Goal: Task Accomplishment & Management: Complete application form

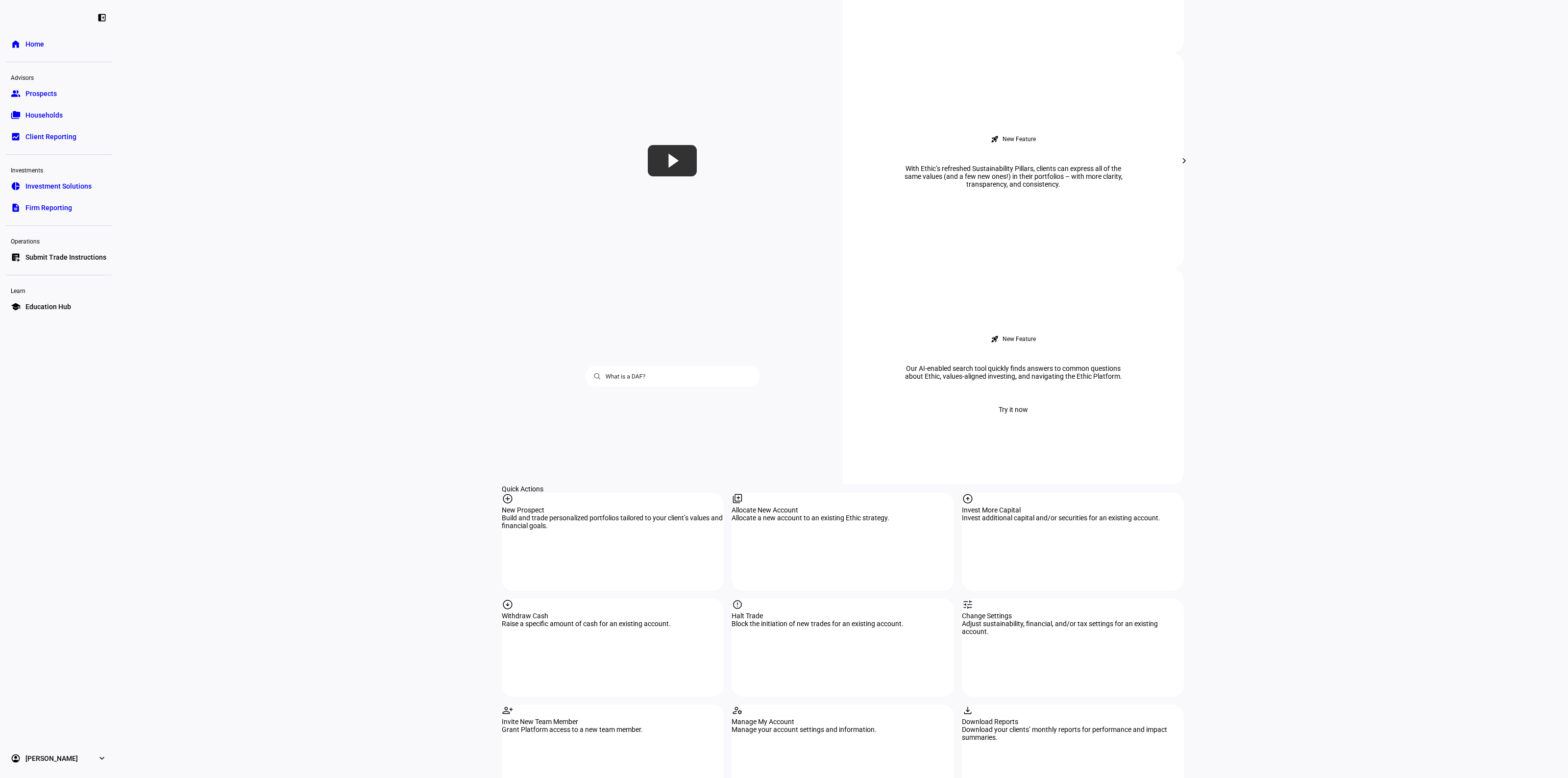
scroll to position [858, 0]
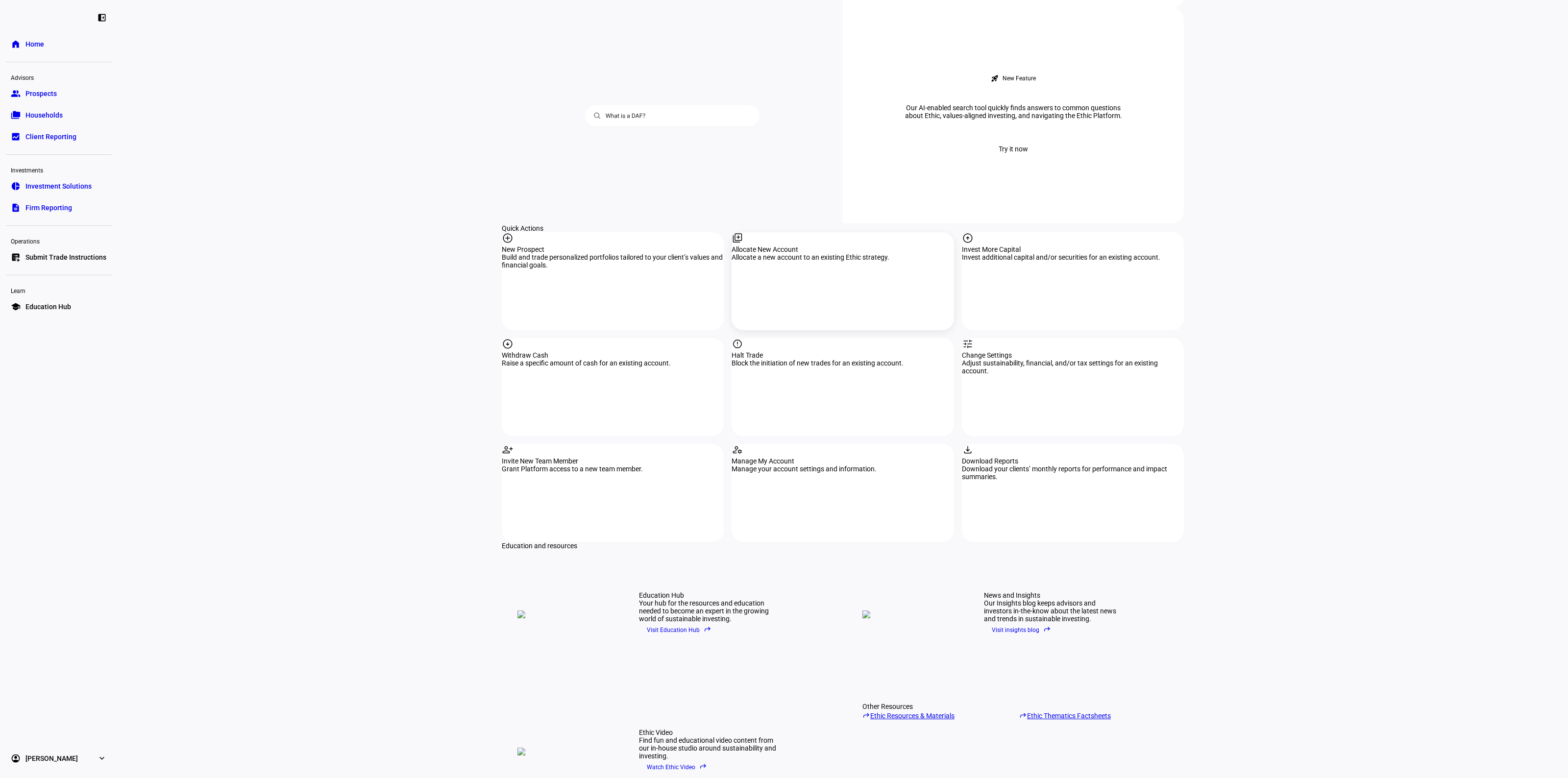
click at [820, 245] on div "Allocate New Account" at bounding box center [842, 249] width 222 height 8
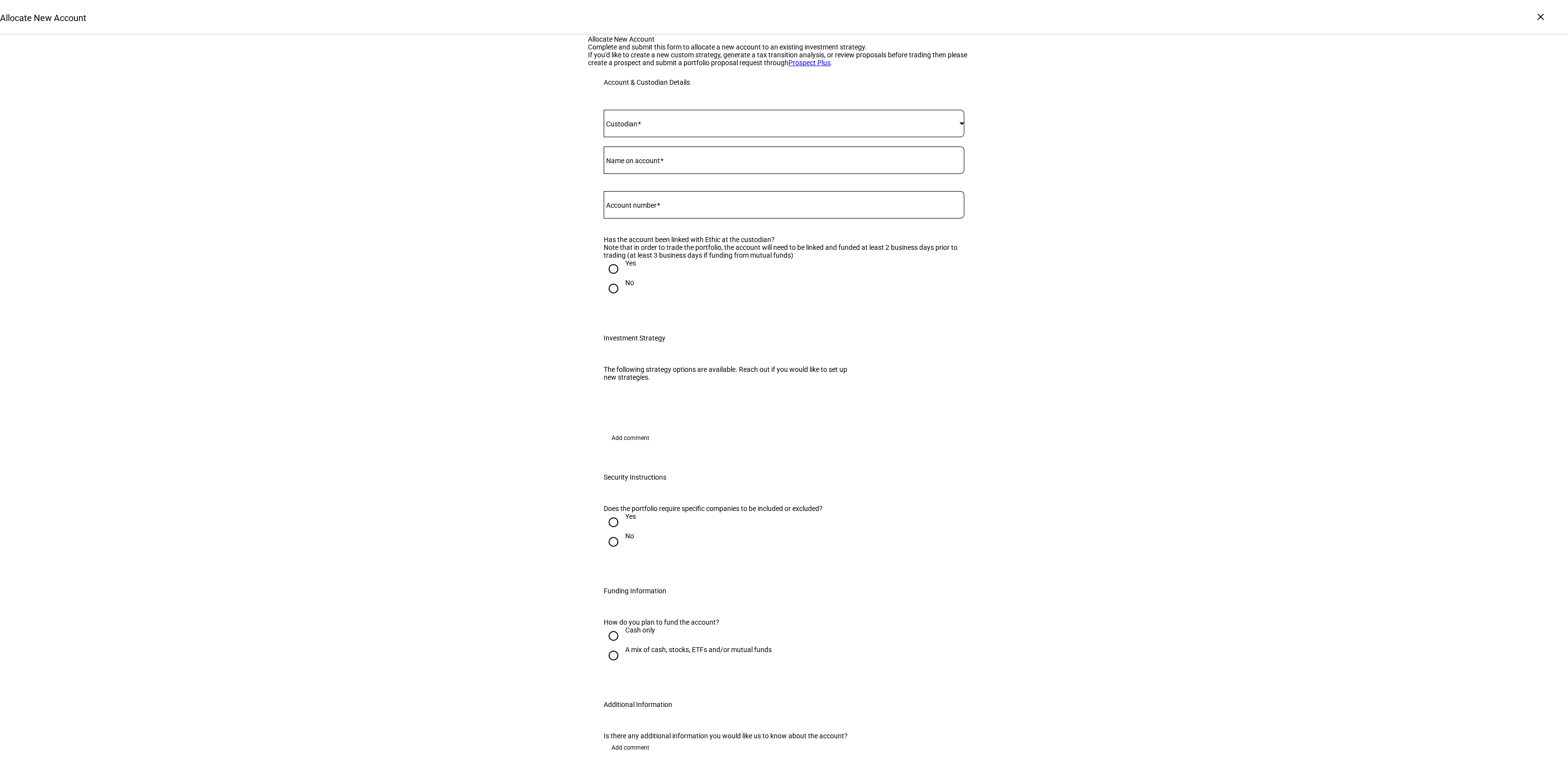
click at [645, 137] on div at bounding box center [784, 123] width 360 height 27
click at [652, 363] on mat-option "[PERSON_NAME]" at bounding box center [779, 367] width 360 height 24
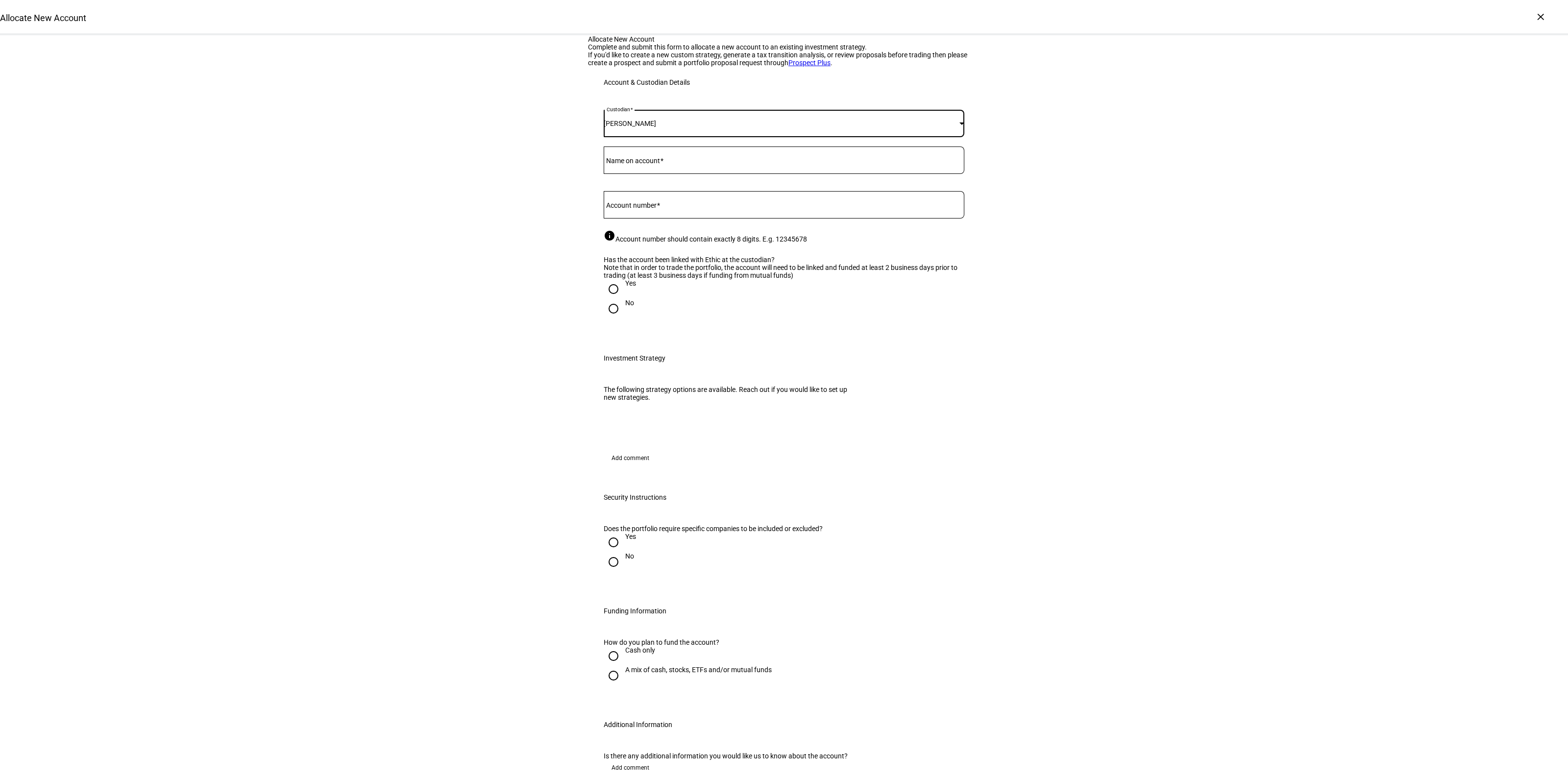
click at [643, 164] on mat-label "Name on account" at bounding box center [633, 161] width 54 height 8
click at [643, 162] on input "Name on account" at bounding box center [784, 158] width 360 height 8
click at [625, 287] on div "Yes" at bounding box center [631, 283] width 11 height 8
click at [621, 299] on input "Yes" at bounding box center [614, 289] width 19 height 19
radio input "true"
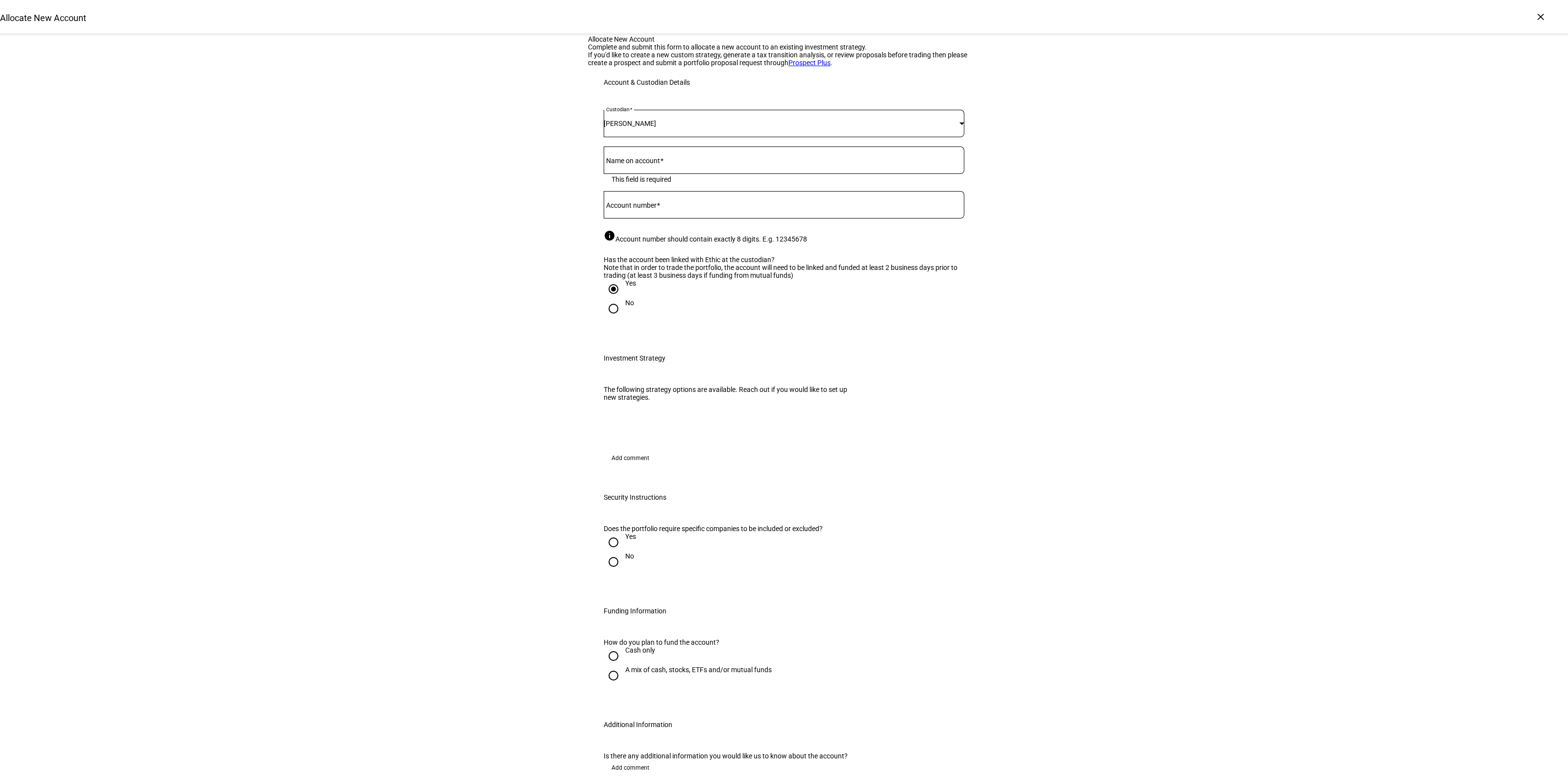
click at [645, 209] on mat-label "Account number" at bounding box center [631, 205] width 51 height 8
click at [645, 207] on input "Account number" at bounding box center [784, 203] width 360 height 8
paste input "93206293"
type input "93206293"
click at [237, 479] on div "Allocate New Account Complete and submit this form to allocate a new account to…" at bounding box center [784, 537] width 1568 height 1004
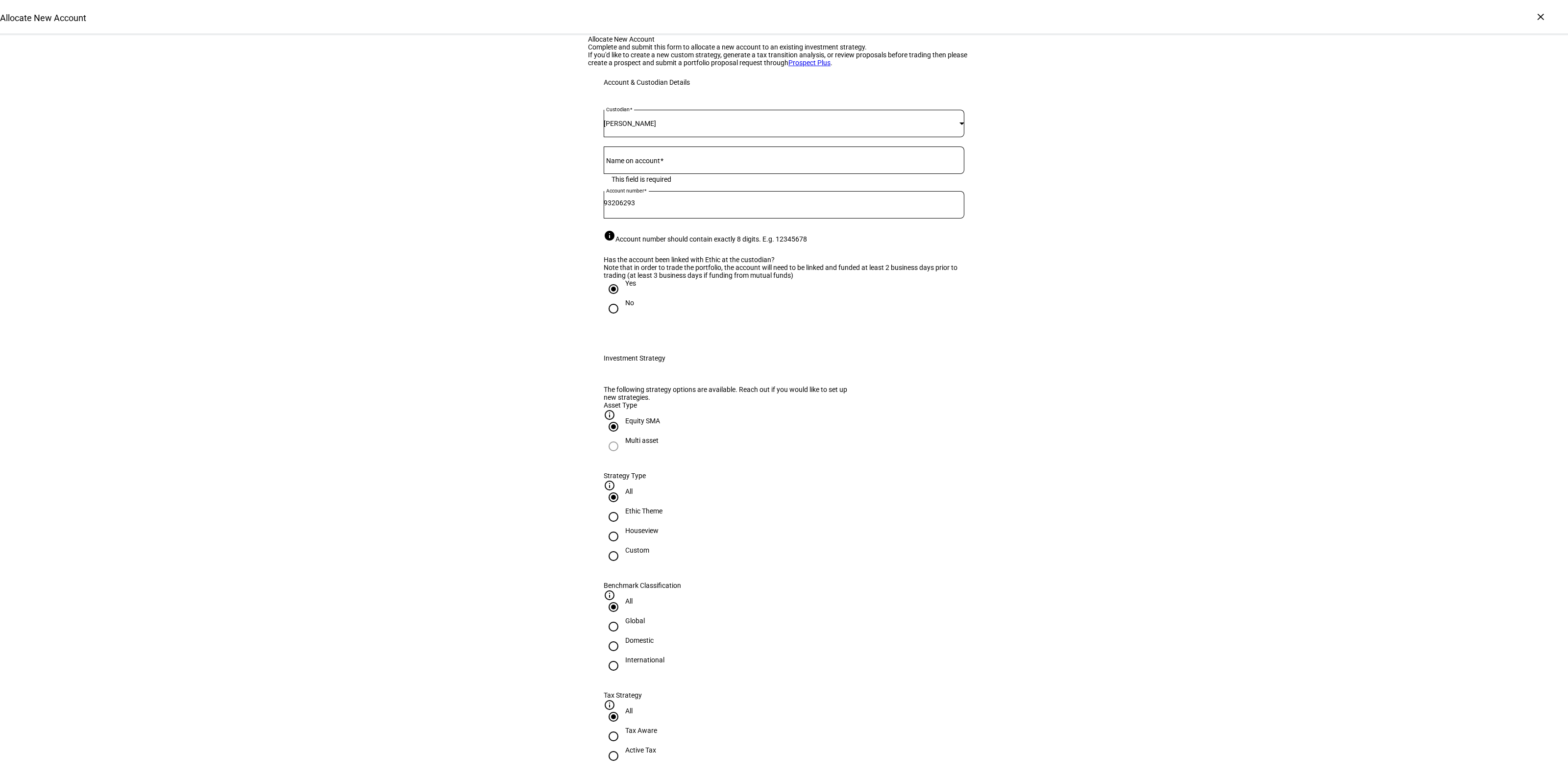
click at [628, 164] on mat-label "Name on account" at bounding box center [633, 161] width 54 height 8
click at [628, 162] on input "Name on account" at bounding box center [784, 158] width 360 height 8
type input "[PERSON_NAME] & [PERSON_NAME]"
click at [625, 548] on div at bounding box center [614, 536] width 24 height 24
radio input "false"
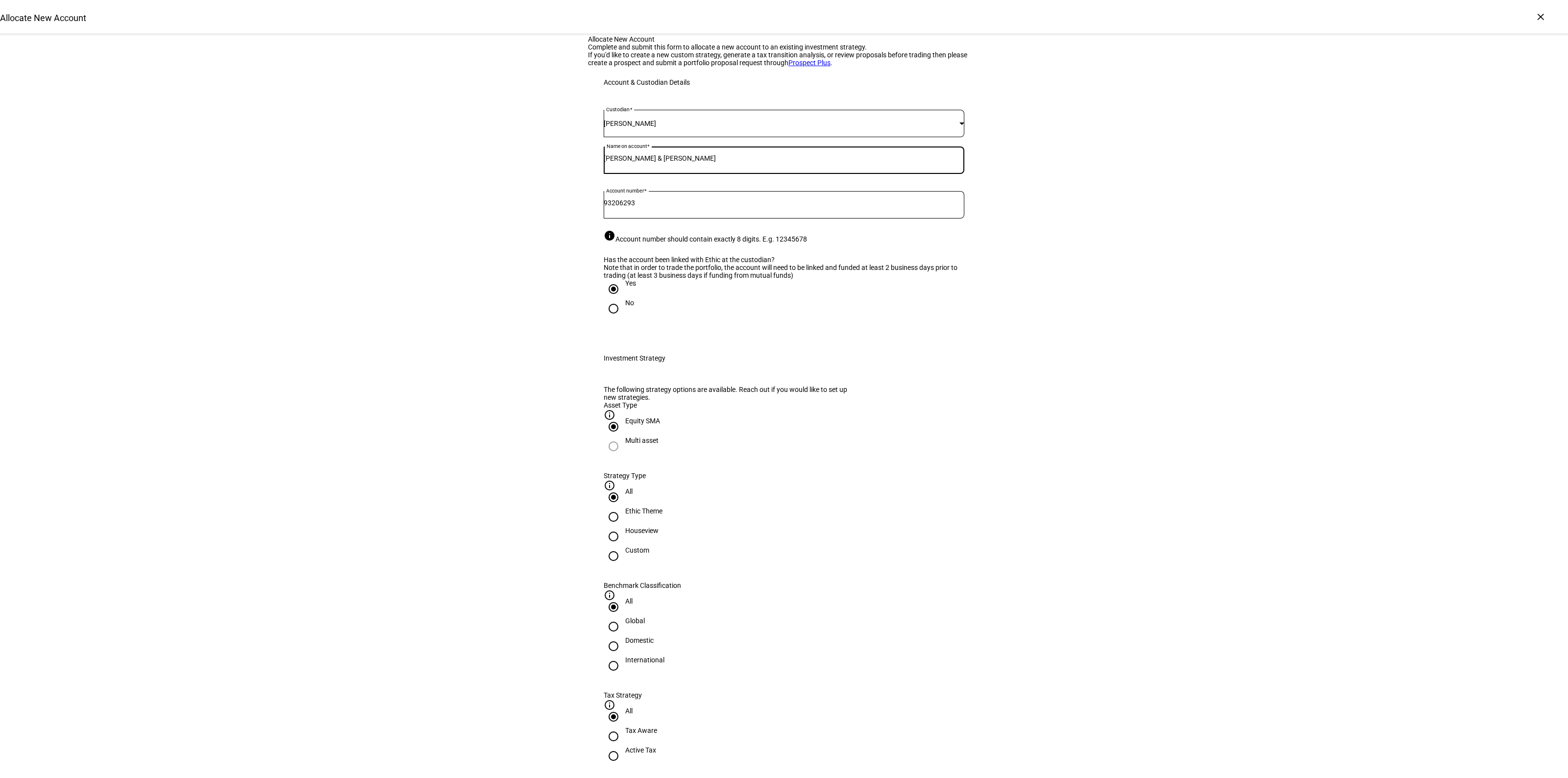
radio input "true"
click at [654, 637] on div "Domestic" at bounding box center [639, 645] width 29 height 18
click at [623, 637] on input "Domestic" at bounding box center [614, 647] width 19 height 19
radio input "true"
click at [656, 746] on div "Active Tax" at bounding box center [640, 755] width 31 height 18
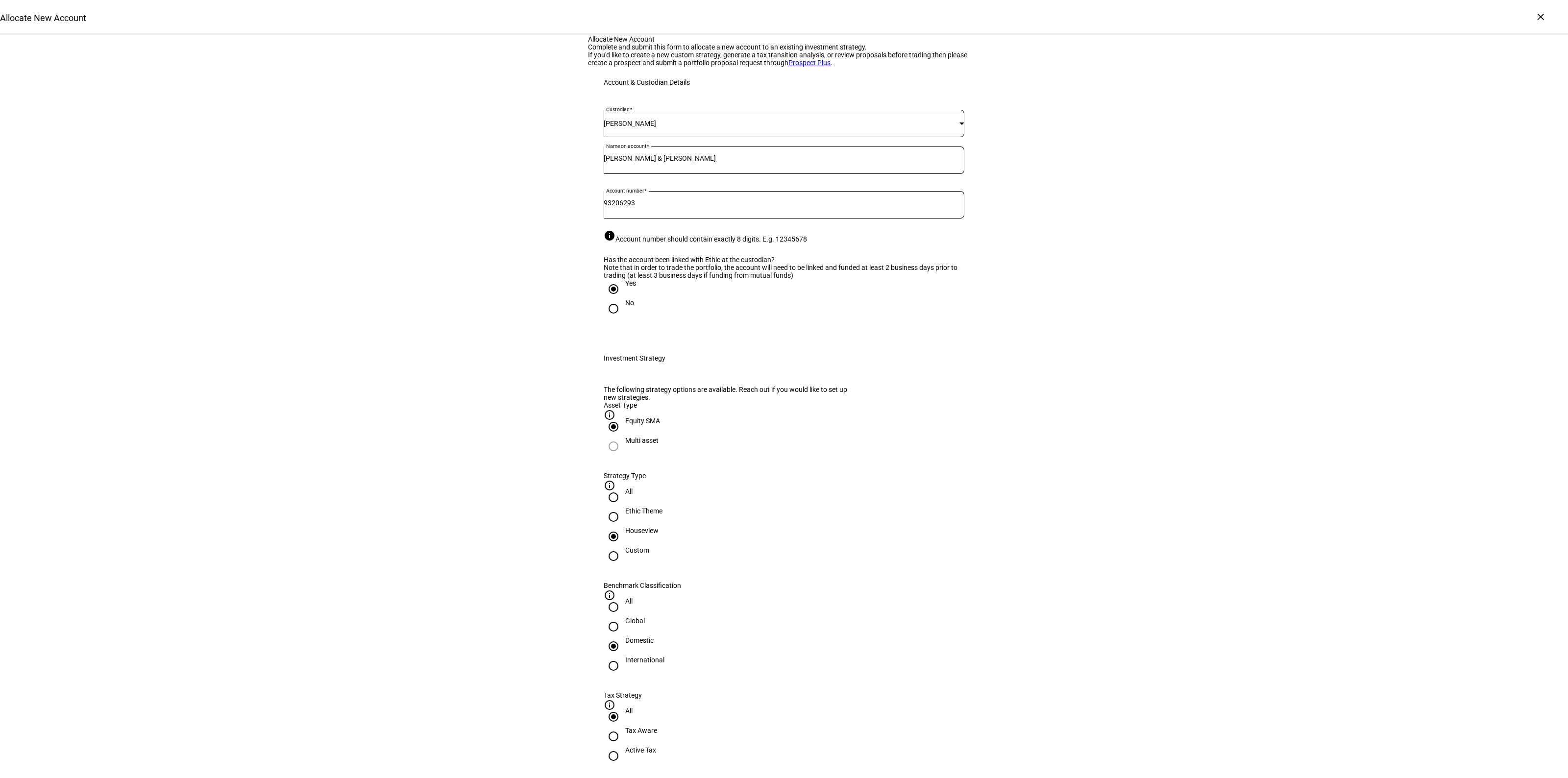
click at [623, 746] on input "Active Tax" at bounding box center [614, 756] width 19 height 19
radio input "true"
click at [729, 778] on input "Number" at bounding box center [784, 793] width 360 height 8
click at [711, 703] on span "Corient - Active Tax Strategy - High TE - IVV" at bounding box center [684, 707] width 153 height 12
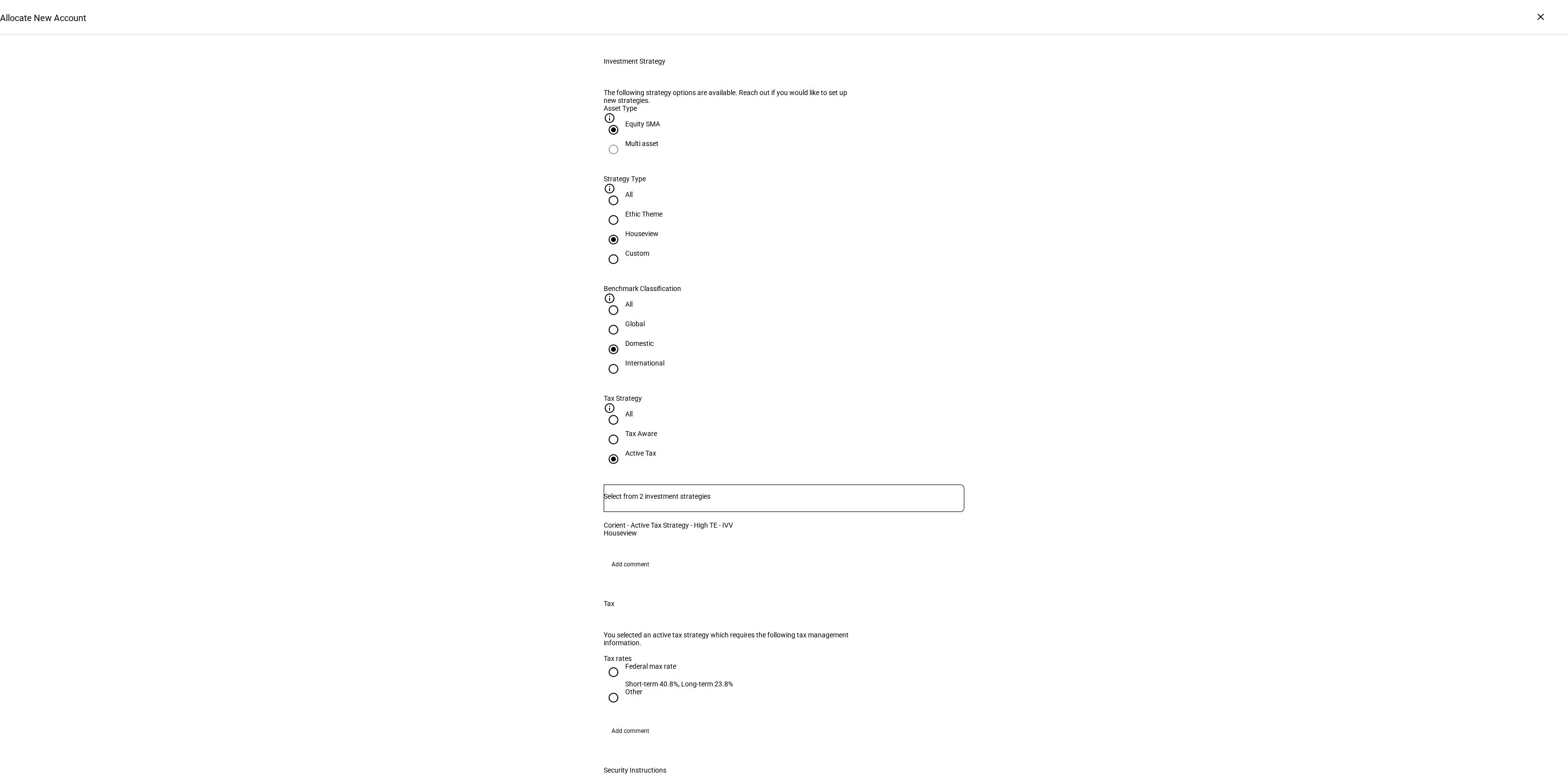
scroll to position [429, 0]
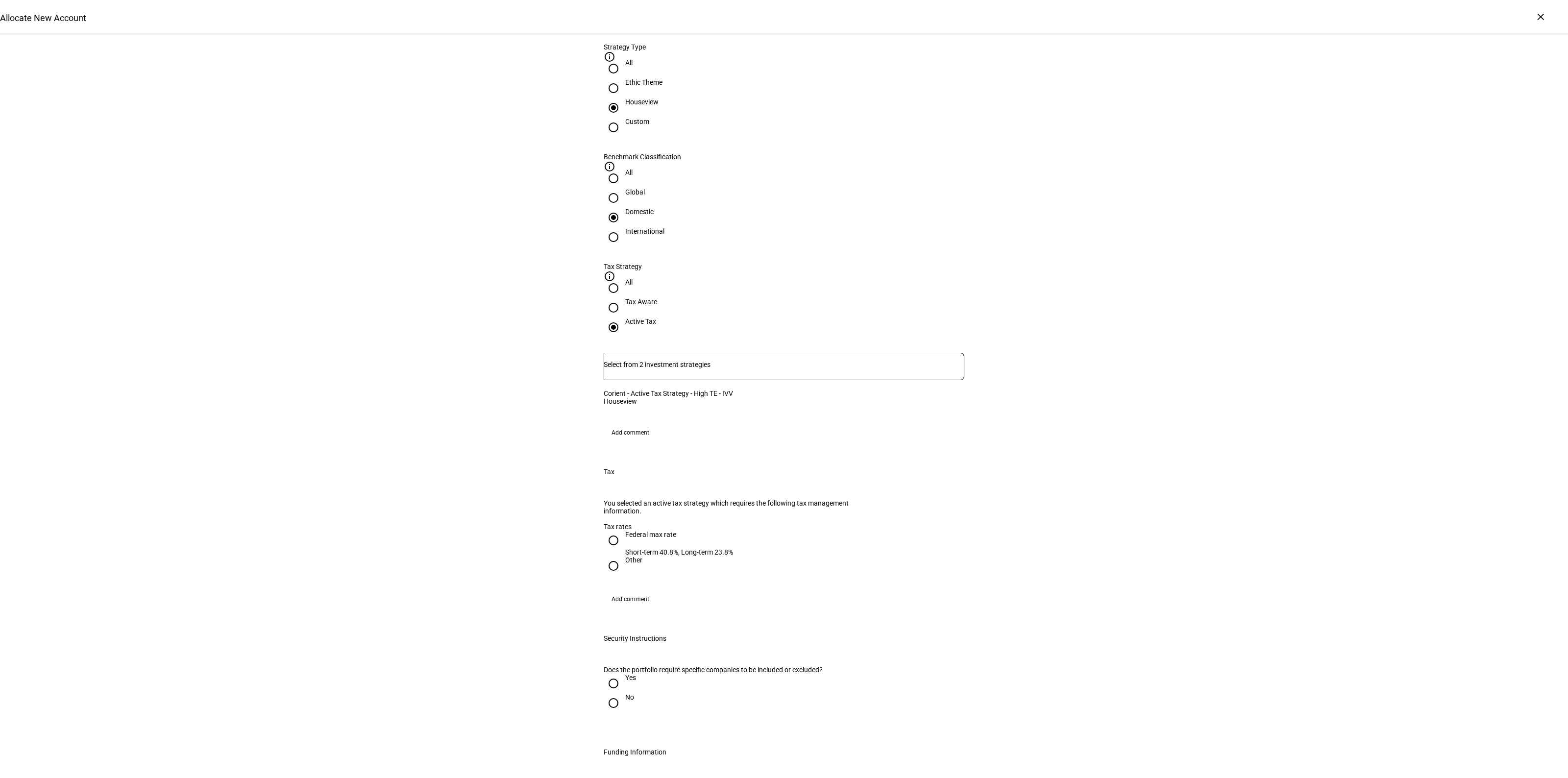
click at [648, 539] on div "Federal max rate" at bounding box center [679, 534] width 108 height 8
click at [623, 540] on input "Federal max rate Short-term 40.8%, Long-term 23.8%" at bounding box center [614, 541] width 19 height 19
radio input "true"
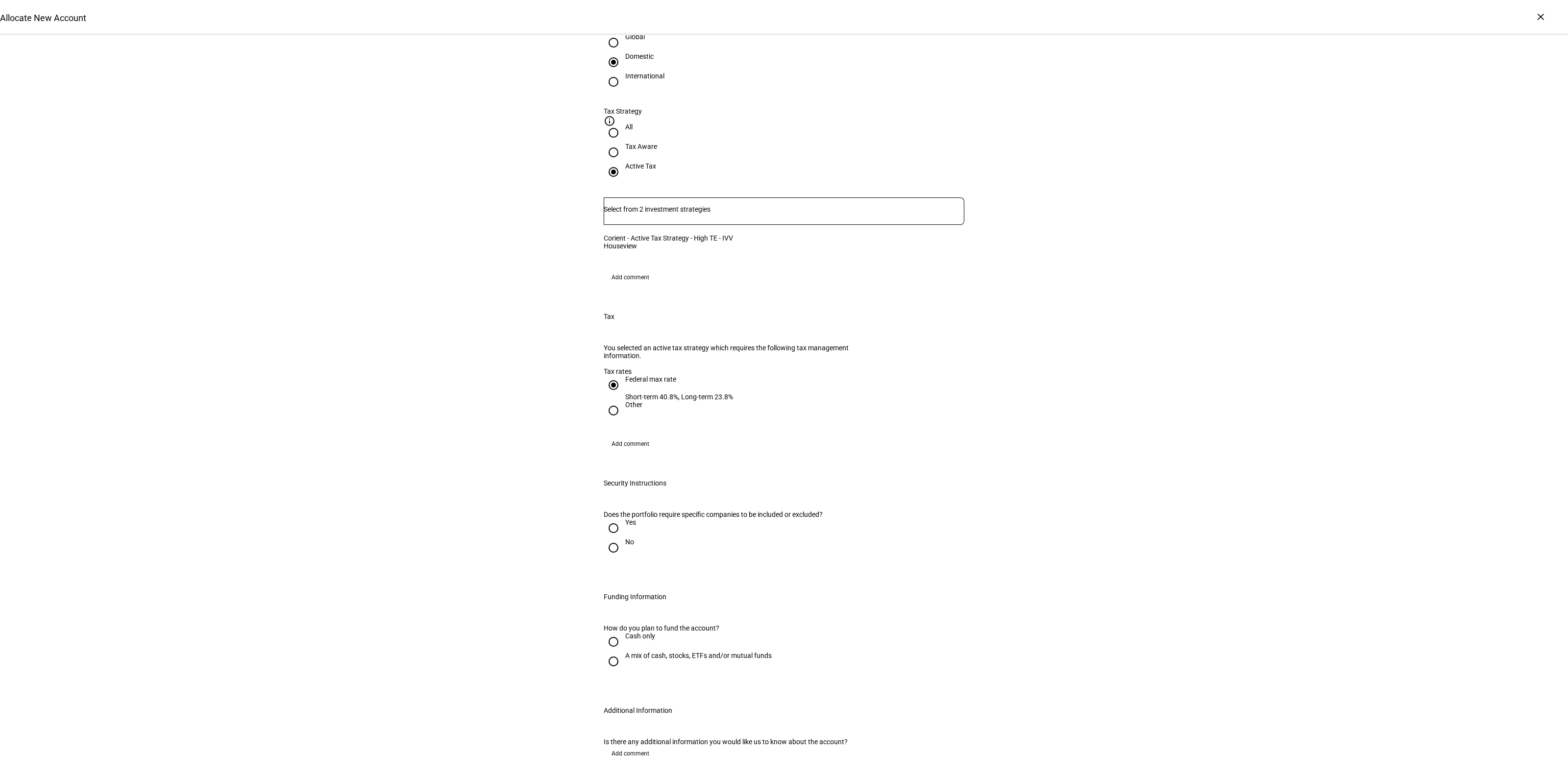
scroll to position [674, 0]
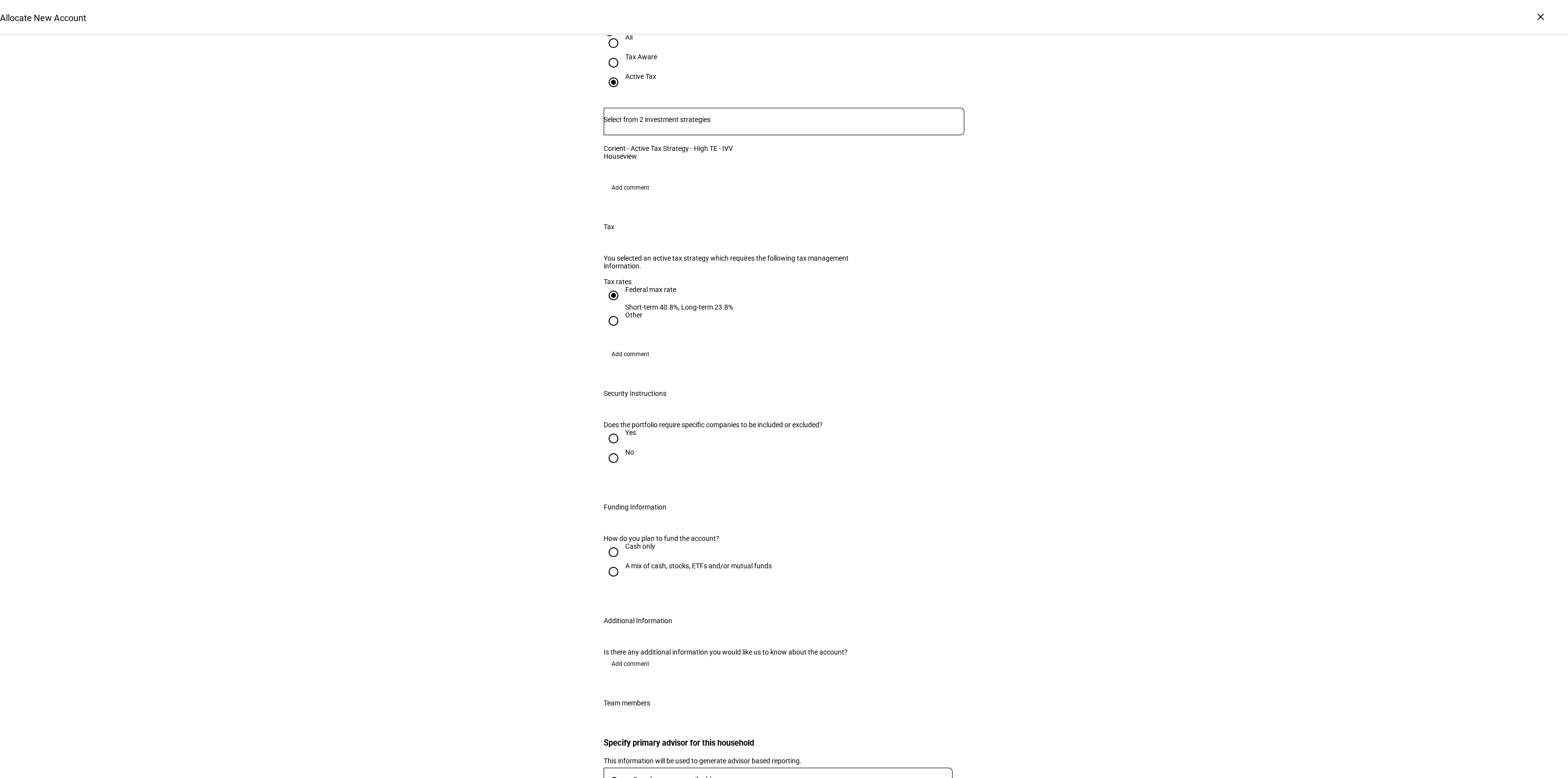
click at [625, 466] on div "No" at bounding box center [629, 457] width 9 height 18
click at [620, 468] on input "No" at bounding box center [614, 458] width 19 height 19
radio input "true"
click at [653, 570] on div "A mix of cash, stocks, ETFs and/or mutual funds" at bounding box center [698, 566] width 147 height 8
click at [623, 582] on input "A mix of cash, stocks, ETFs and/or mutual funds" at bounding box center [614, 572] width 19 height 19
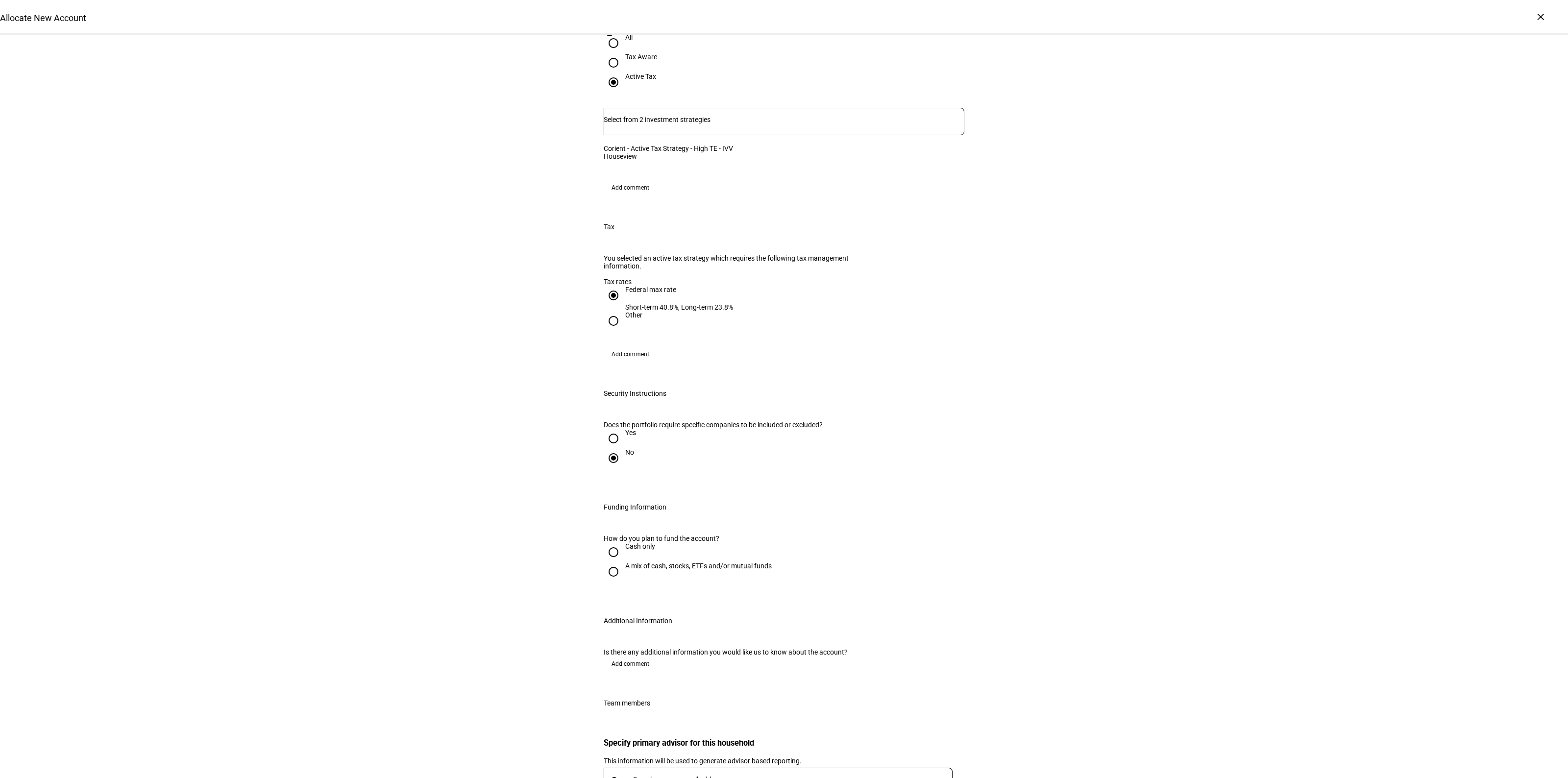
radio input "true"
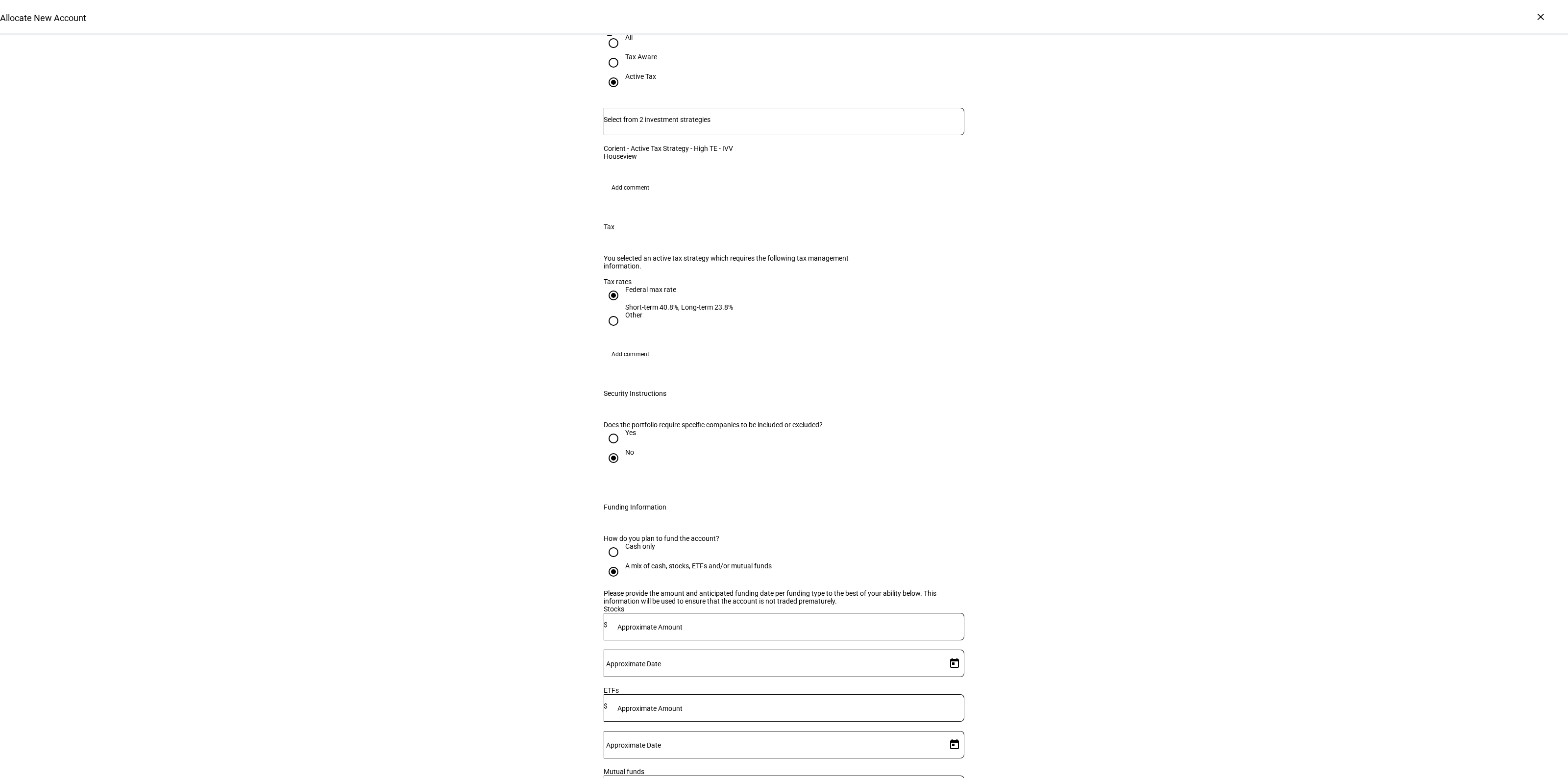
click at [1152, 520] on div "Allocate New Account Complete and submit this form to allocate a new account to…" at bounding box center [784, 319] width 1568 height 1915
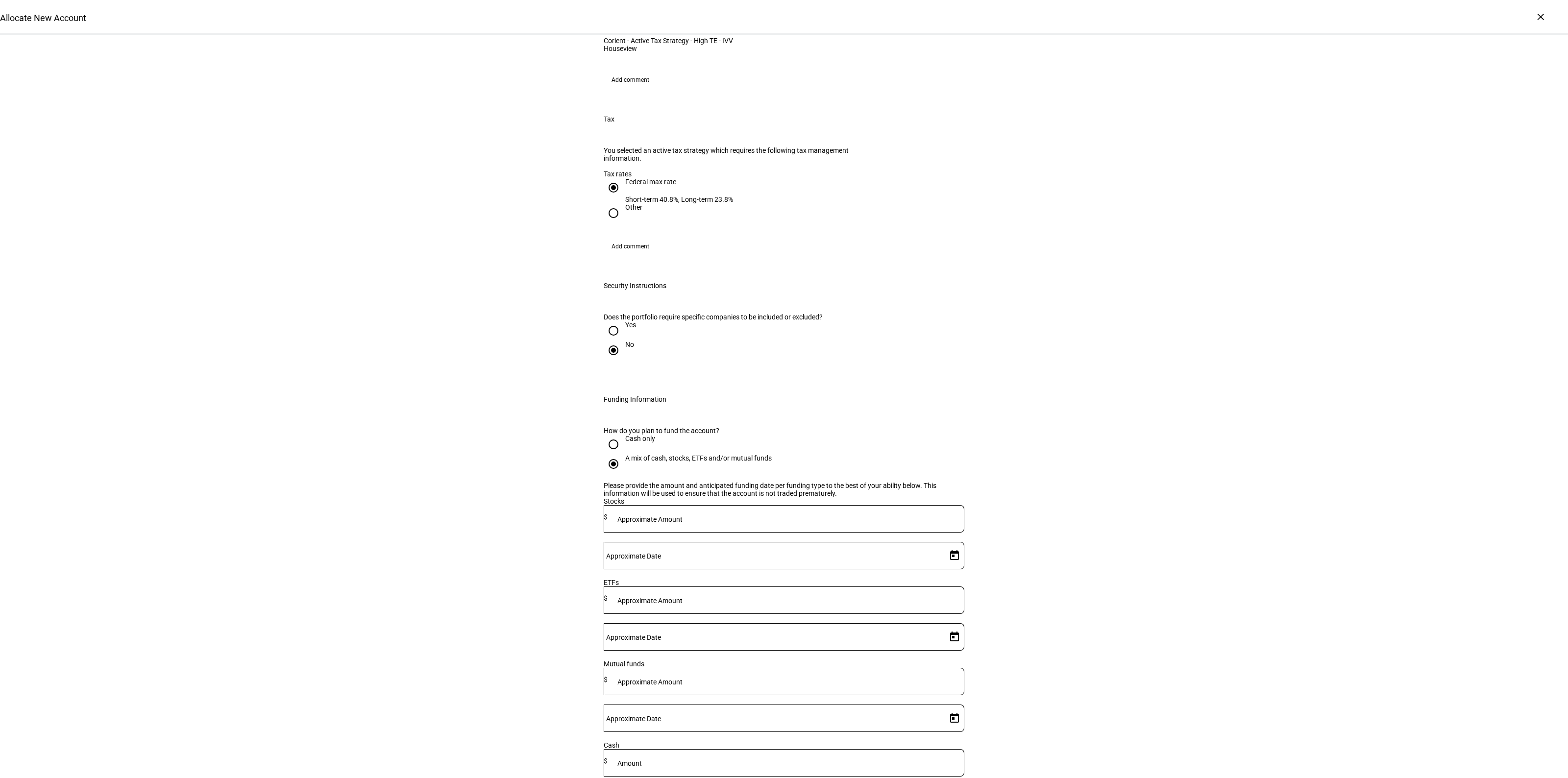
scroll to position [858, 0]
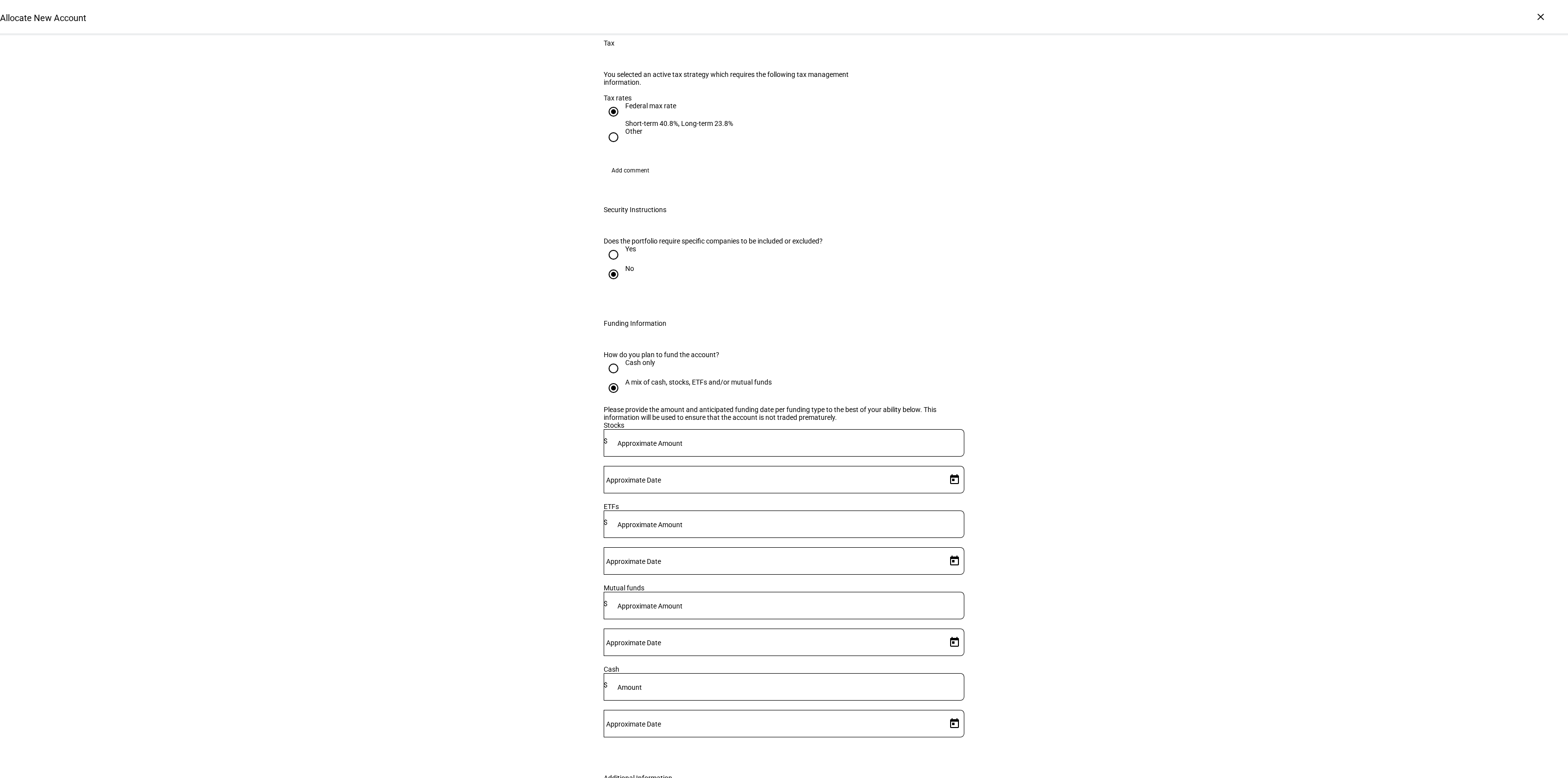
click at [761, 457] on div at bounding box center [786, 443] width 357 height 27
type input "1,193,000"
click at [947, 491] on span "Open calendar" at bounding box center [954, 480] width 24 height 24
click at [873, 641] on span "15" at bounding box center [869, 643] width 18 height 18
type input "[DATE]"
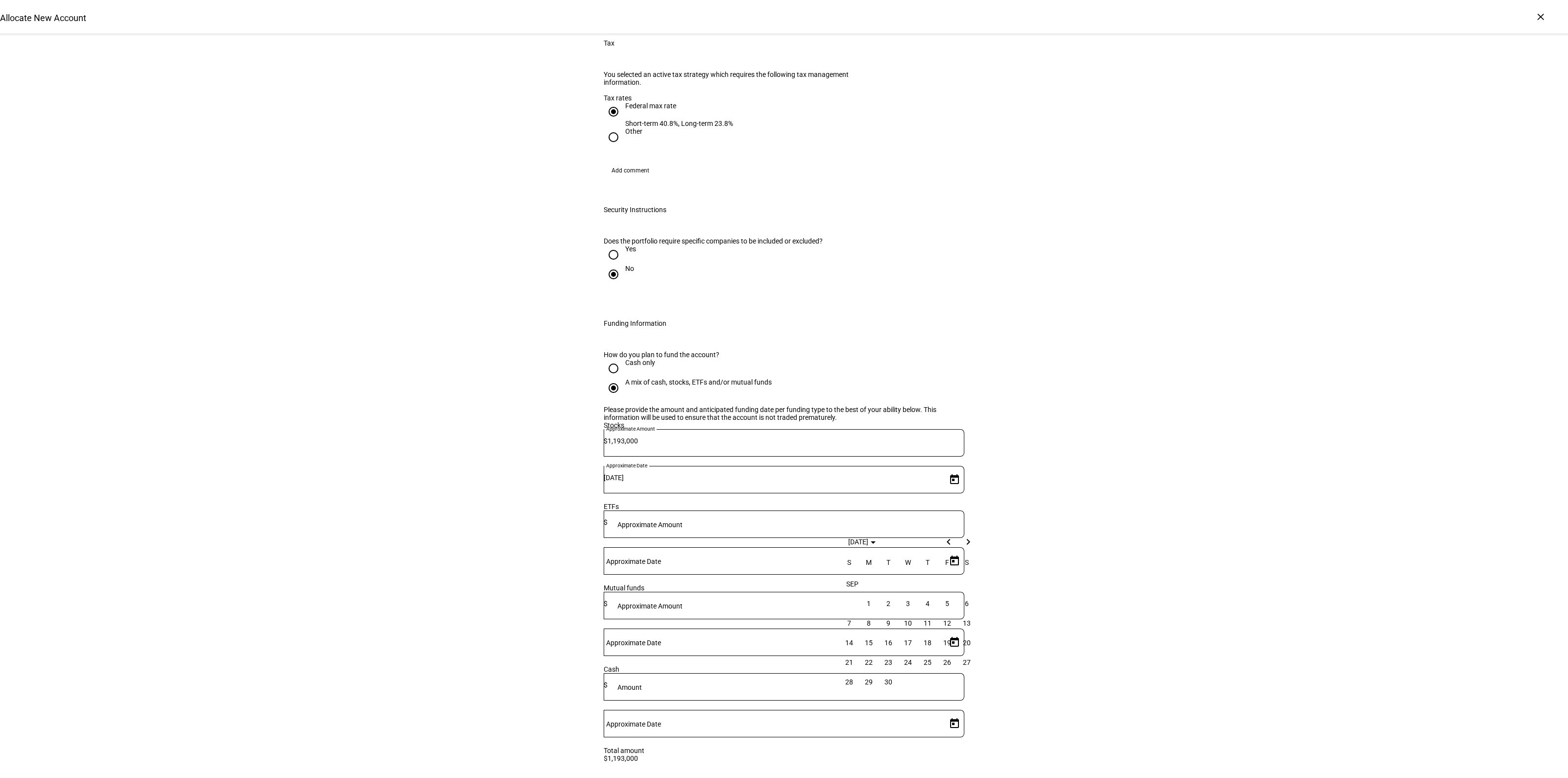
click at [1084, 580] on div "Allocate New Account Complete and submit this form to allocate a new account to…" at bounding box center [784, 143] width 1568 height 1931
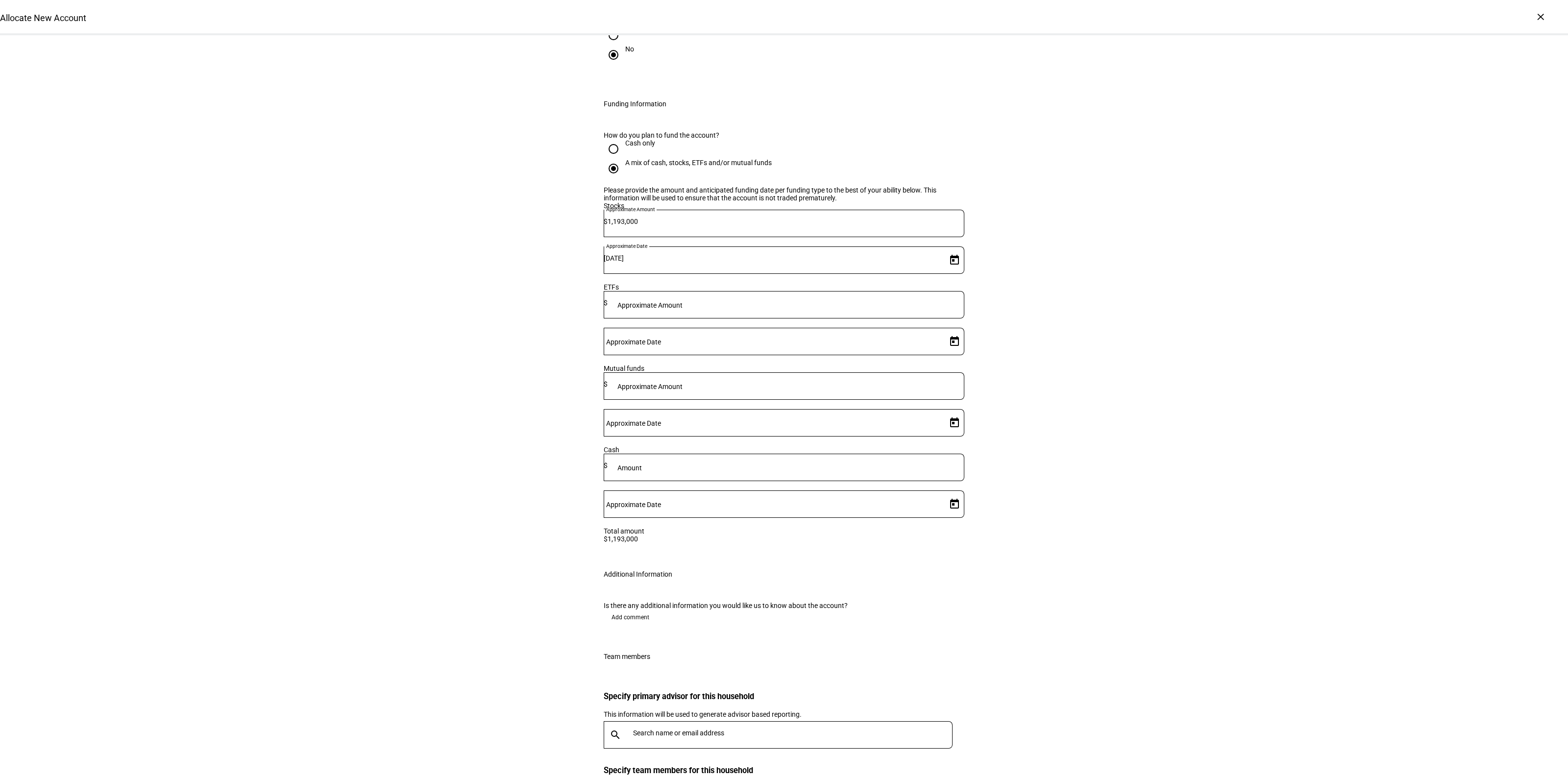
scroll to position [1182, 0]
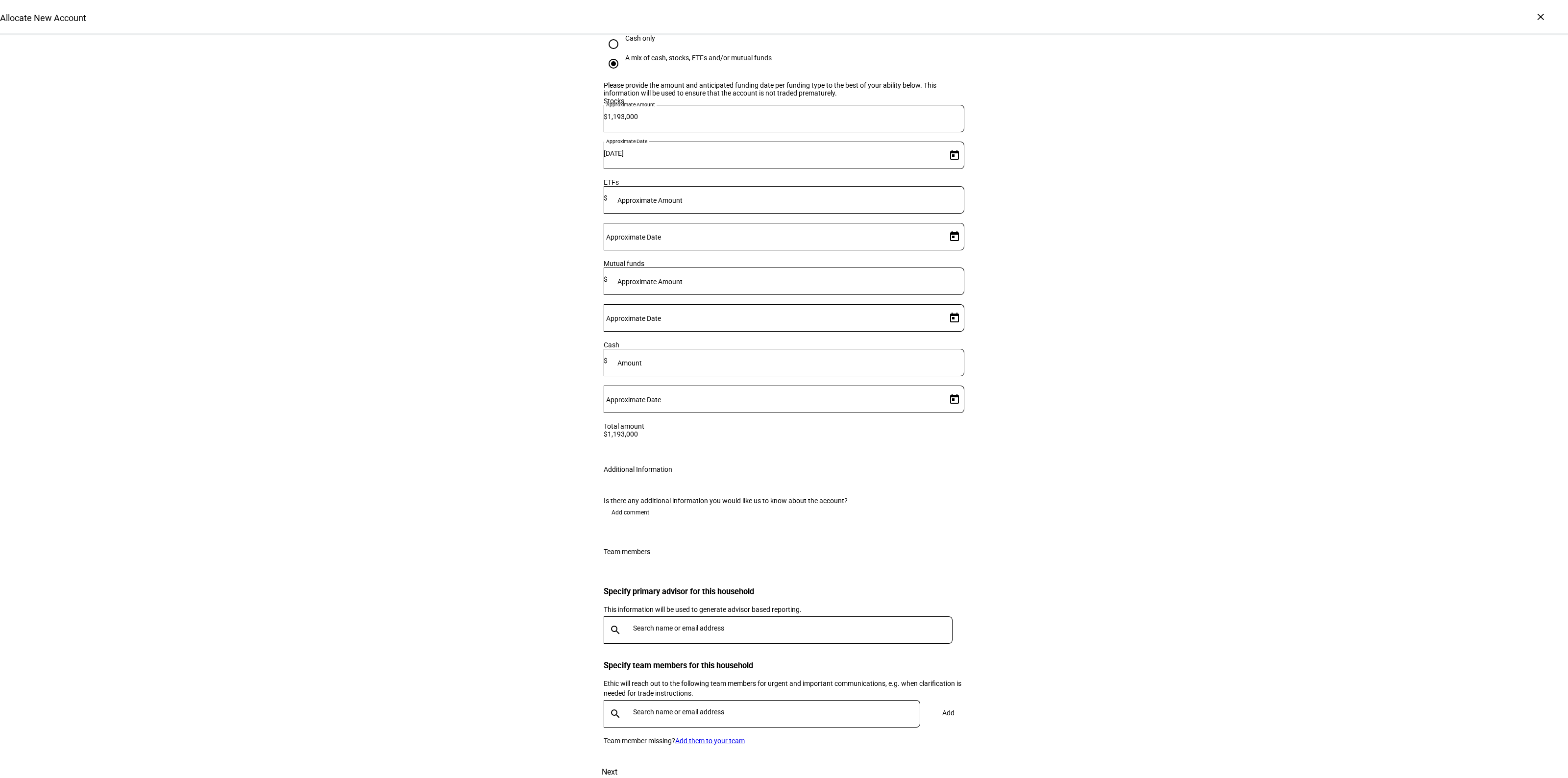
click at [623, 485] on div "Is there any additional information you would like us to know about the account…" at bounding box center [784, 511] width 392 height 51
click at [625, 505] on span "Add comment" at bounding box center [631, 513] width 38 height 16
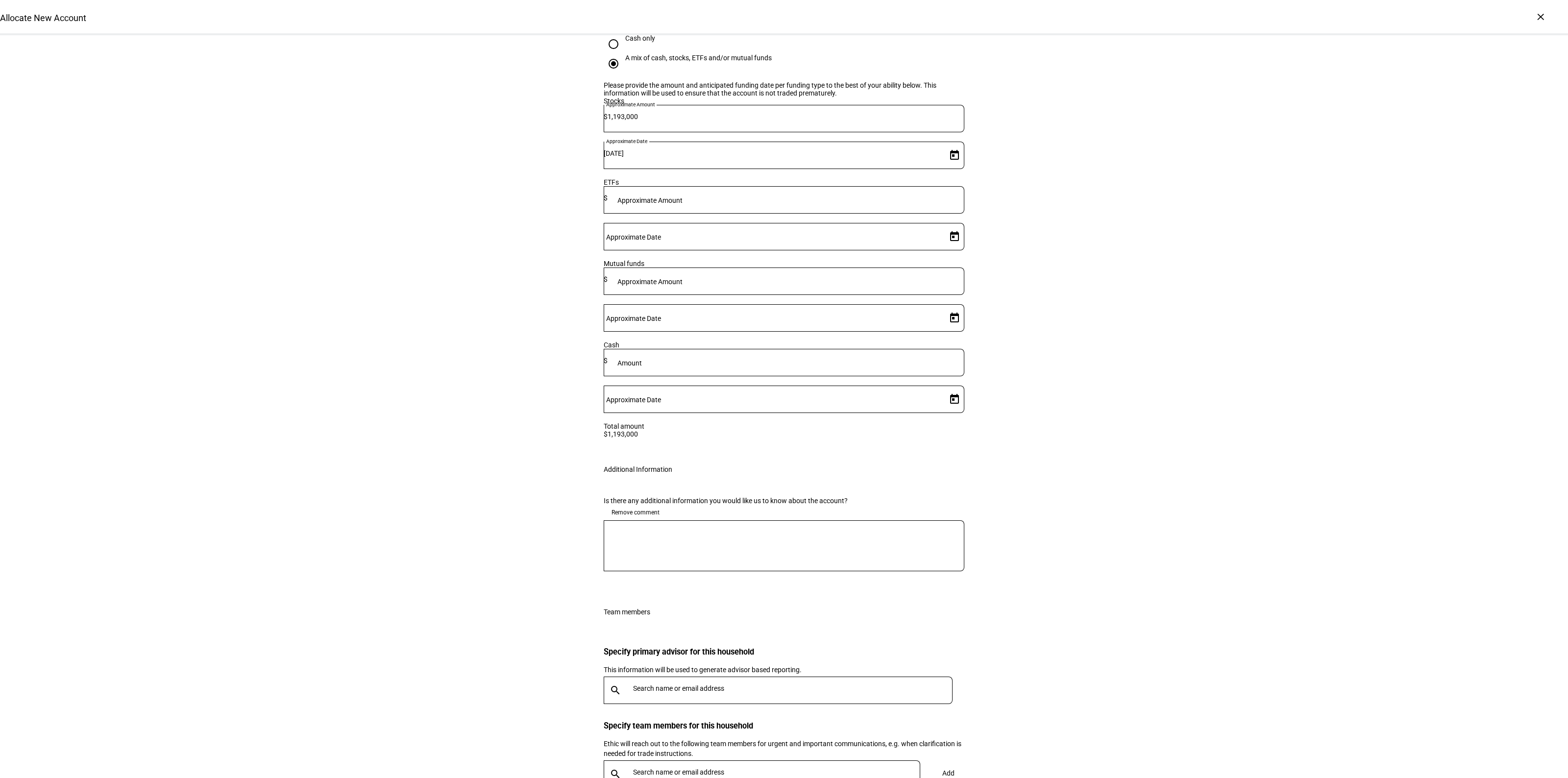
click at [652, 528] on textarea at bounding box center [784, 546] width 360 height 35
type textarea "Please implement gain neutrally."
click at [677, 677] on div at bounding box center [791, 690] width 323 height 27
type input "smalle"
click at [677, 662] on div "[PERSON_NAME]" at bounding box center [741, 659] width 214 height 10
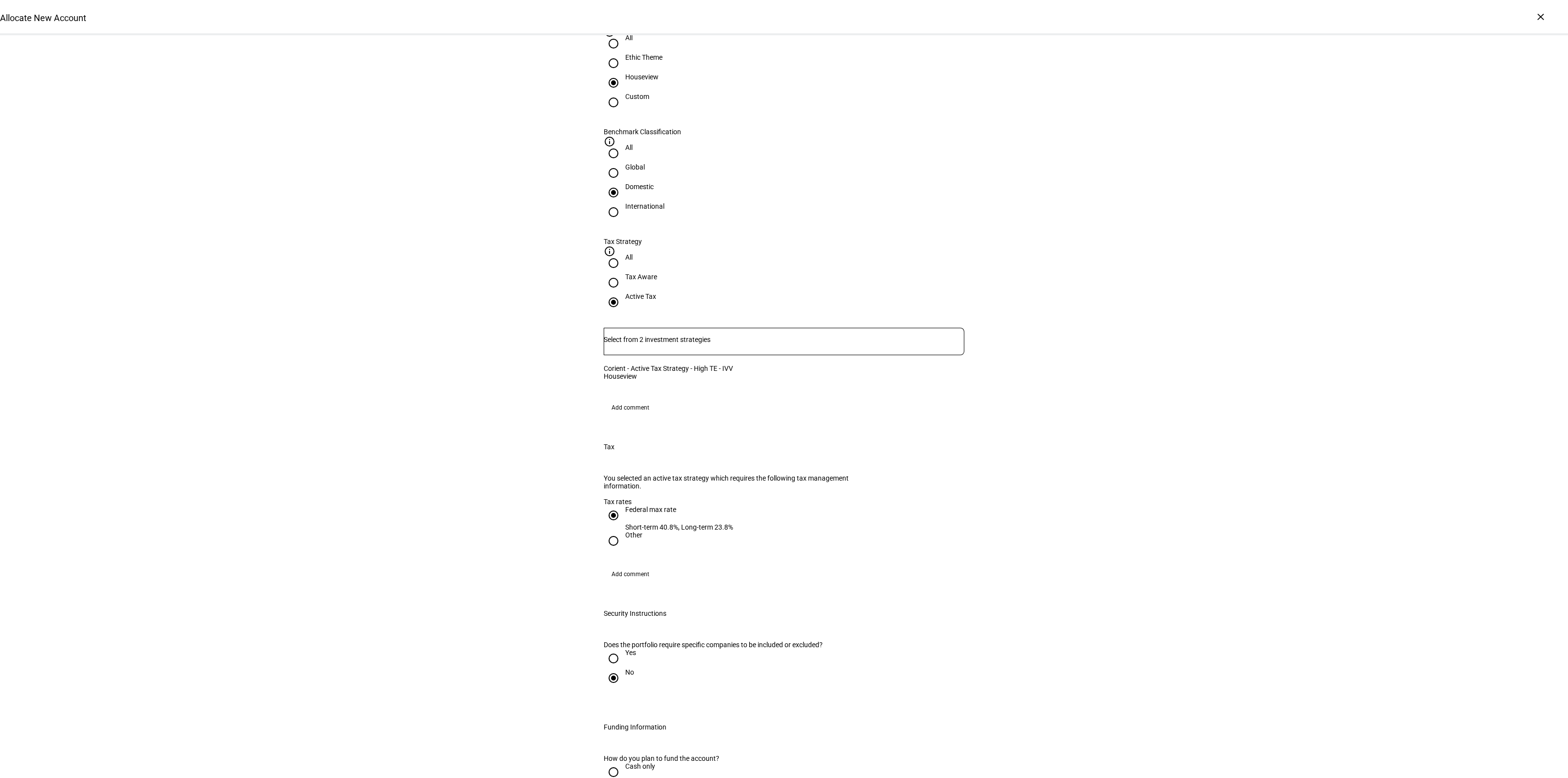
scroll to position [202, 0]
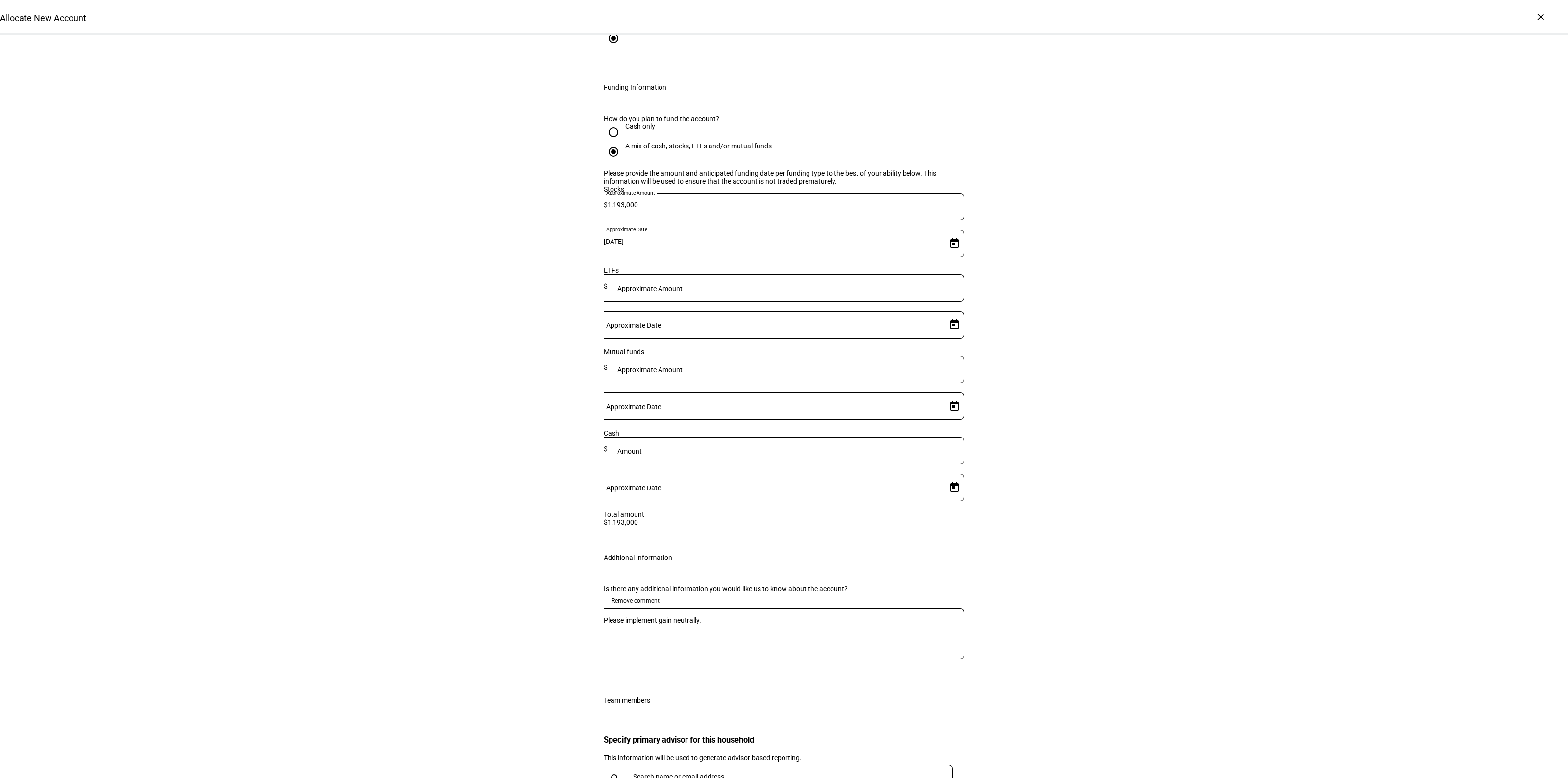
scroll to position [1336, 0]
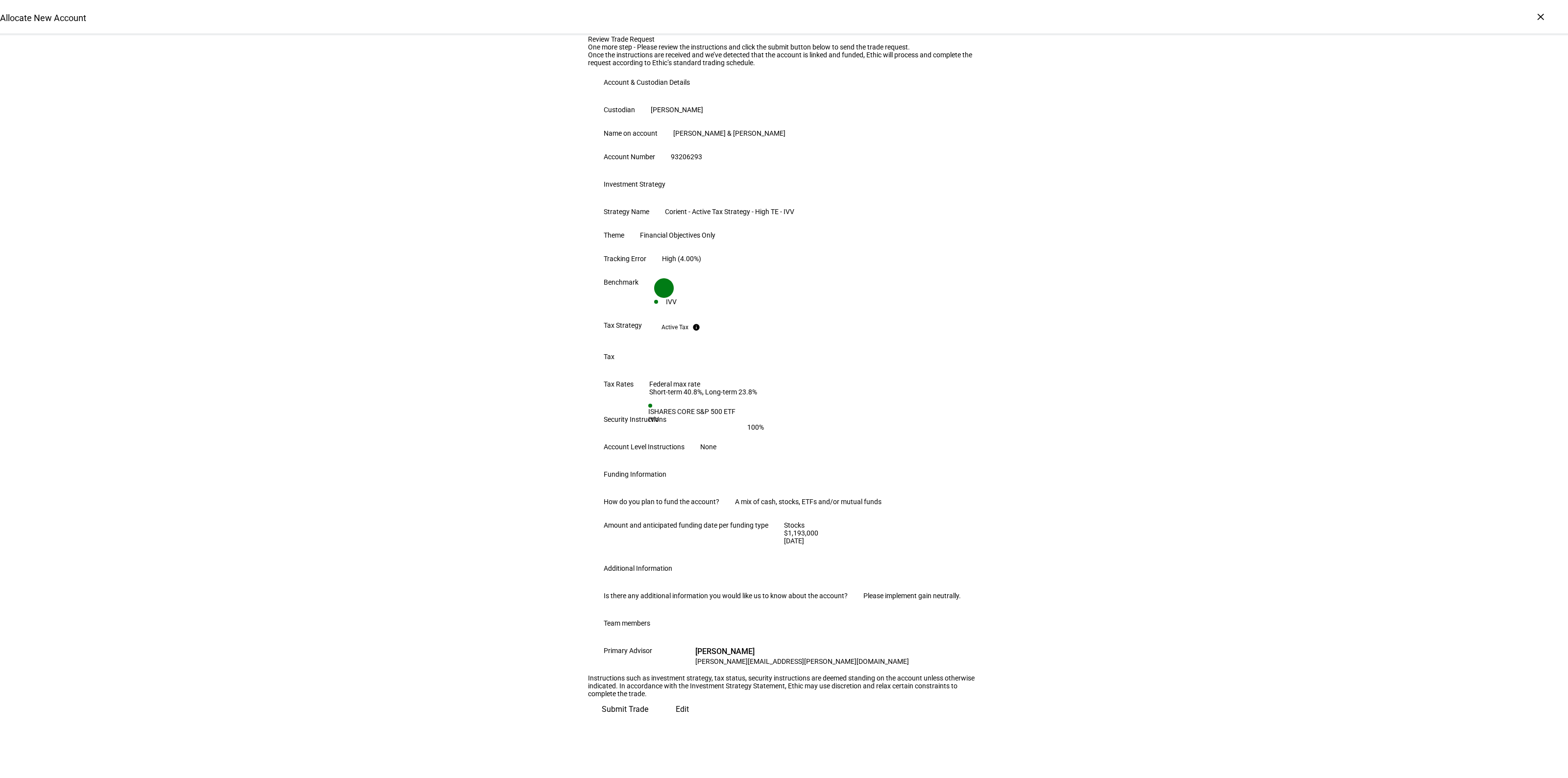
scroll to position [230, 0]
click at [676, 721] on span "Edit" at bounding box center [682, 709] width 13 height 24
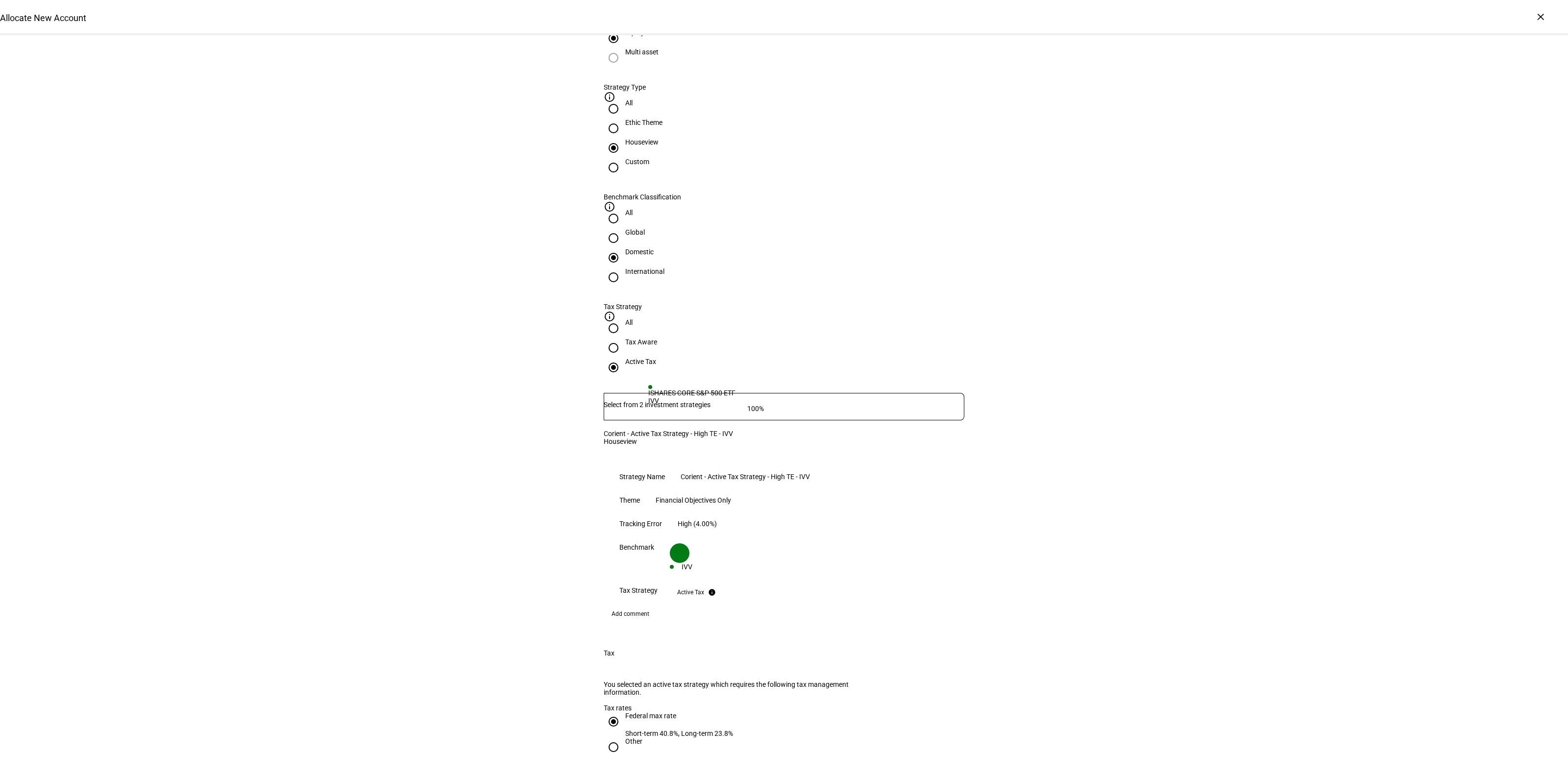
scroll to position [368, 0]
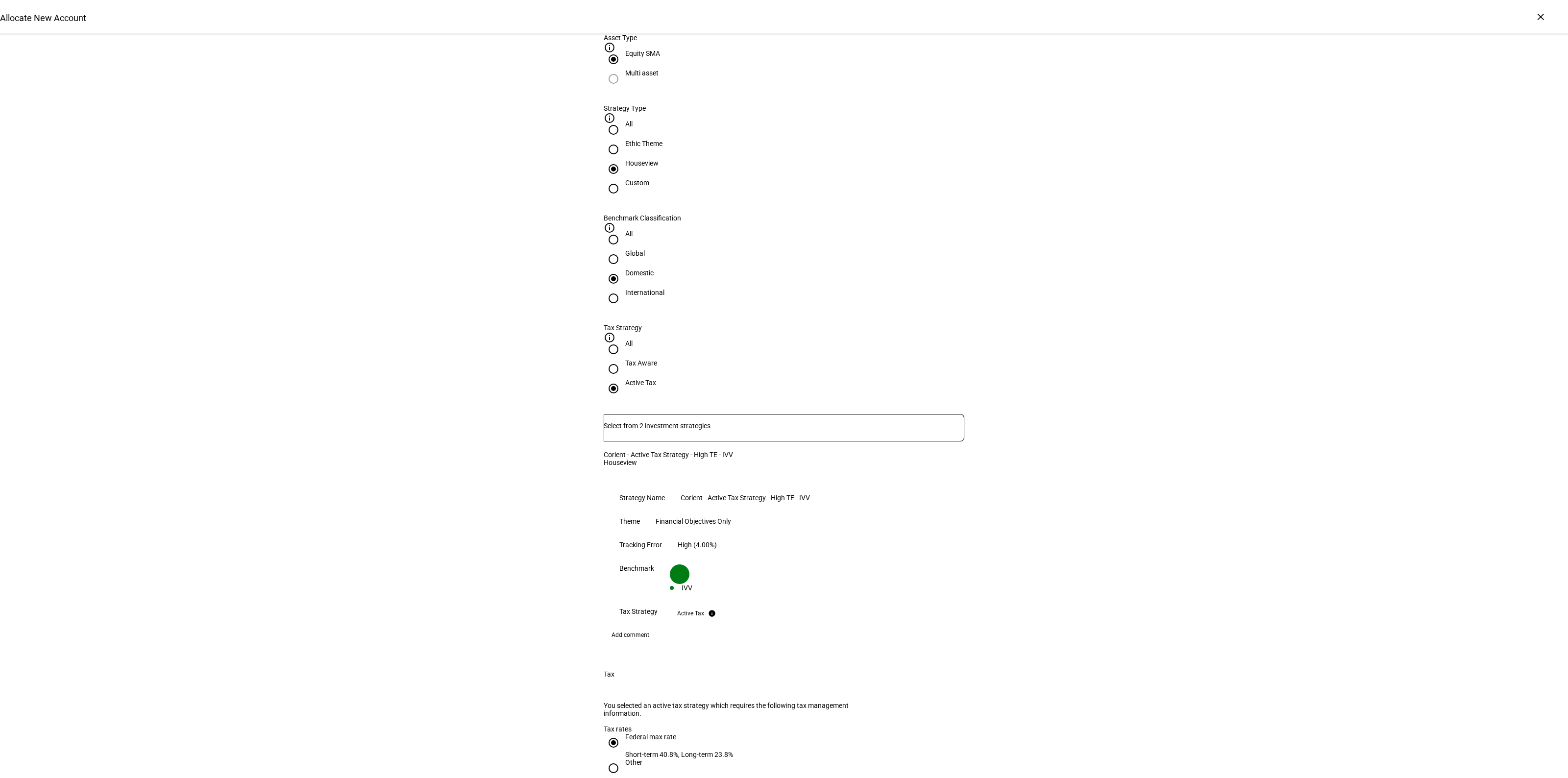
click at [623, 359] on input "Tax Aware" at bounding box center [614, 369] width 19 height 19
radio input "true"
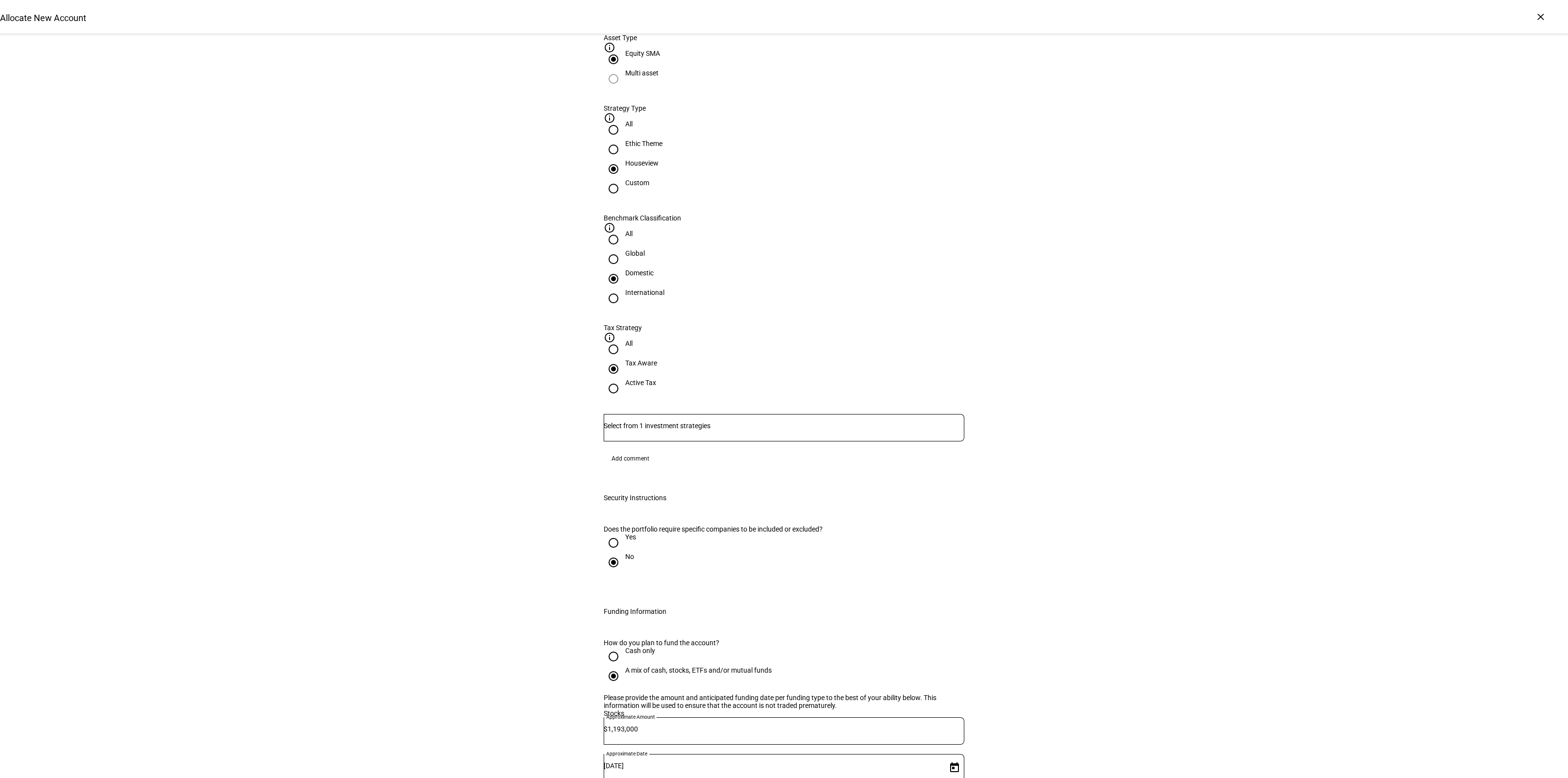
click at [623, 379] on input "Active Tax" at bounding box center [614, 388] width 19 height 19
radio input "true"
click at [672, 422] on input "Number" at bounding box center [784, 426] width 360 height 8
click at [717, 338] on span "Corient - Active Tax Strategy - High TE - IVV" at bounding box center [684, 339] width 153 height 12
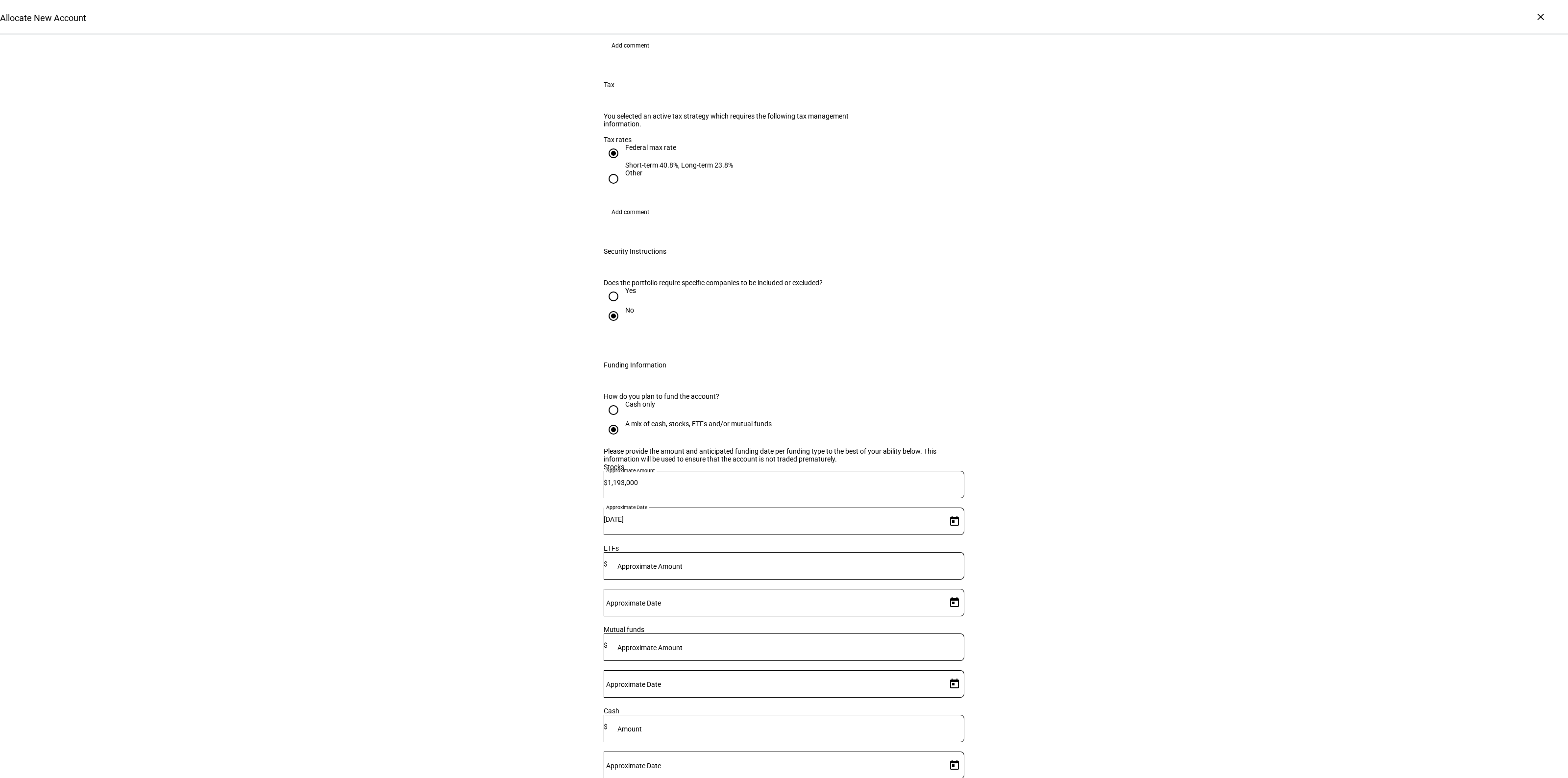
scroll to position [1102, 0]
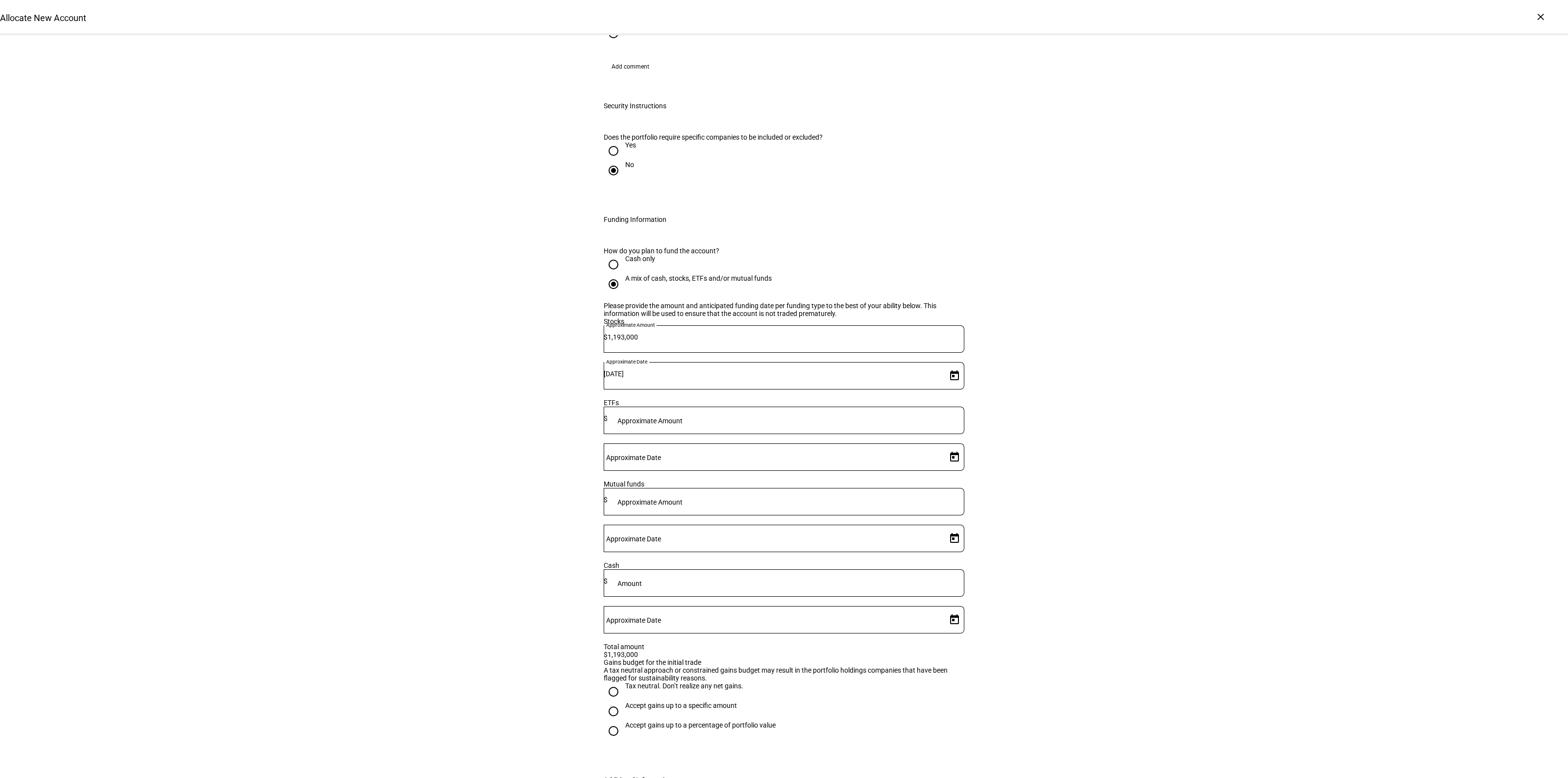
click at [625, 682] on div "Tax neutral. Don’t realize any net gains." at bounding box center [684, 686] width 118 height 8
click at [623, 682] on input "Tax neutral. Don’t realize any net gains." at bounding box center [614, 692] width 19 height 19
radio input "true"
click at [1069, 516] on div "Allocate New Account Complete and submit this form to allocate a new account to…" at bounding box center [784, 54] width 1568 height 2242
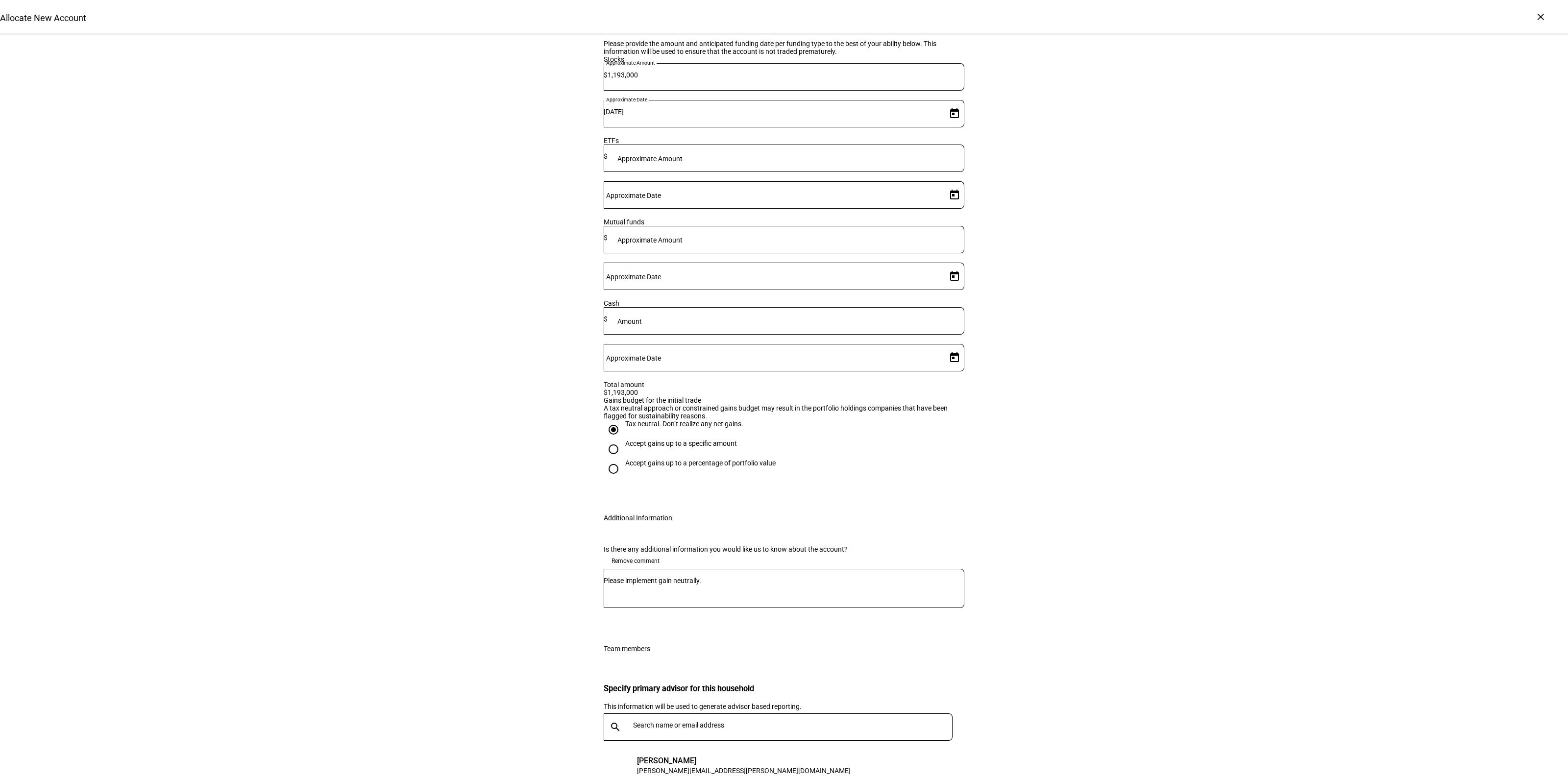
scroll to position [1445, 0]
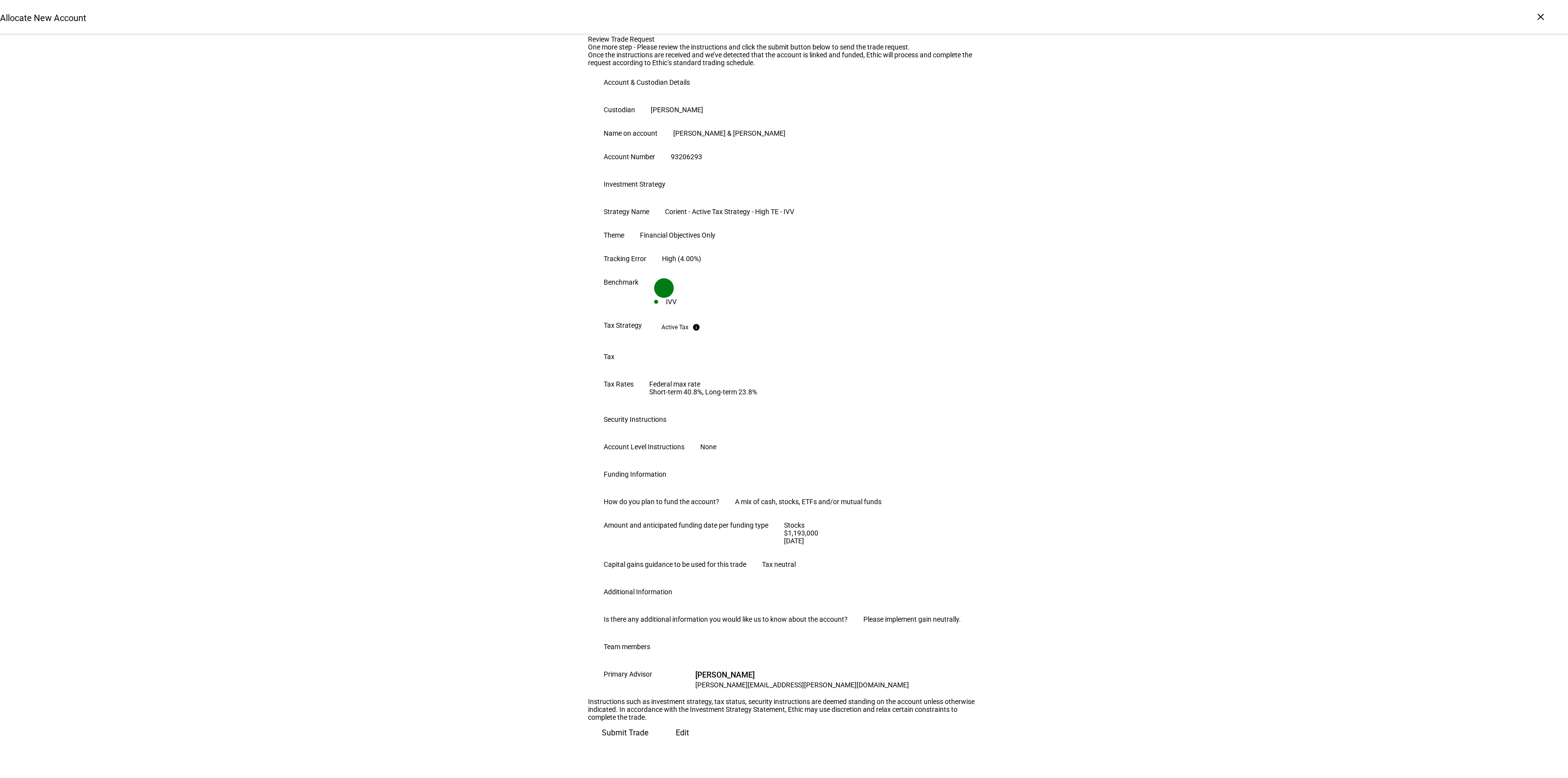
scroll to position [255, 0]
click at [648, 741] on span "Submit Trade" at bounding box center [625, 733] width 46 height 24
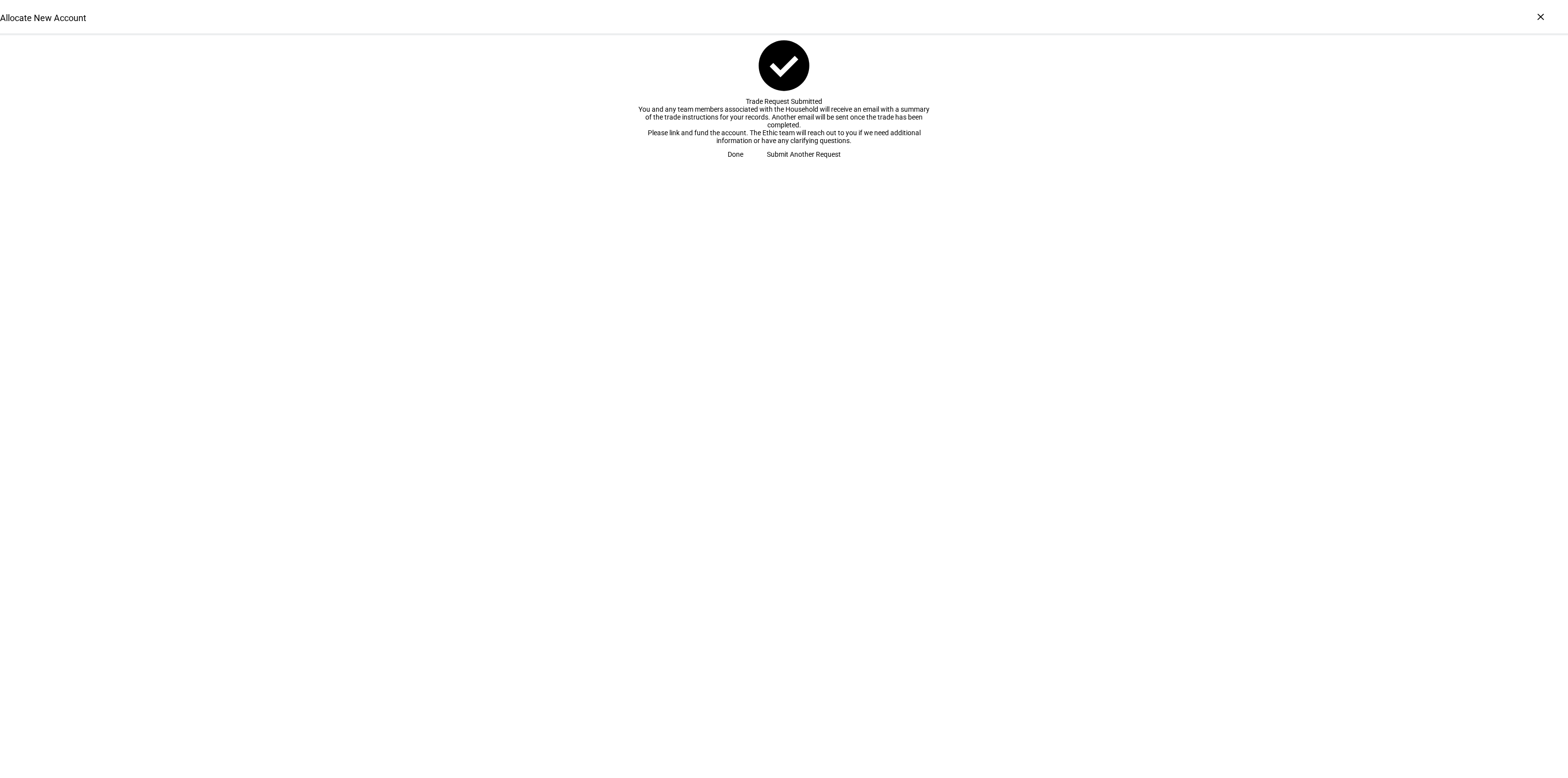
click at [788, 164] on span "Submit Another Request" at bounding box center [804, 154] width 74 height 19
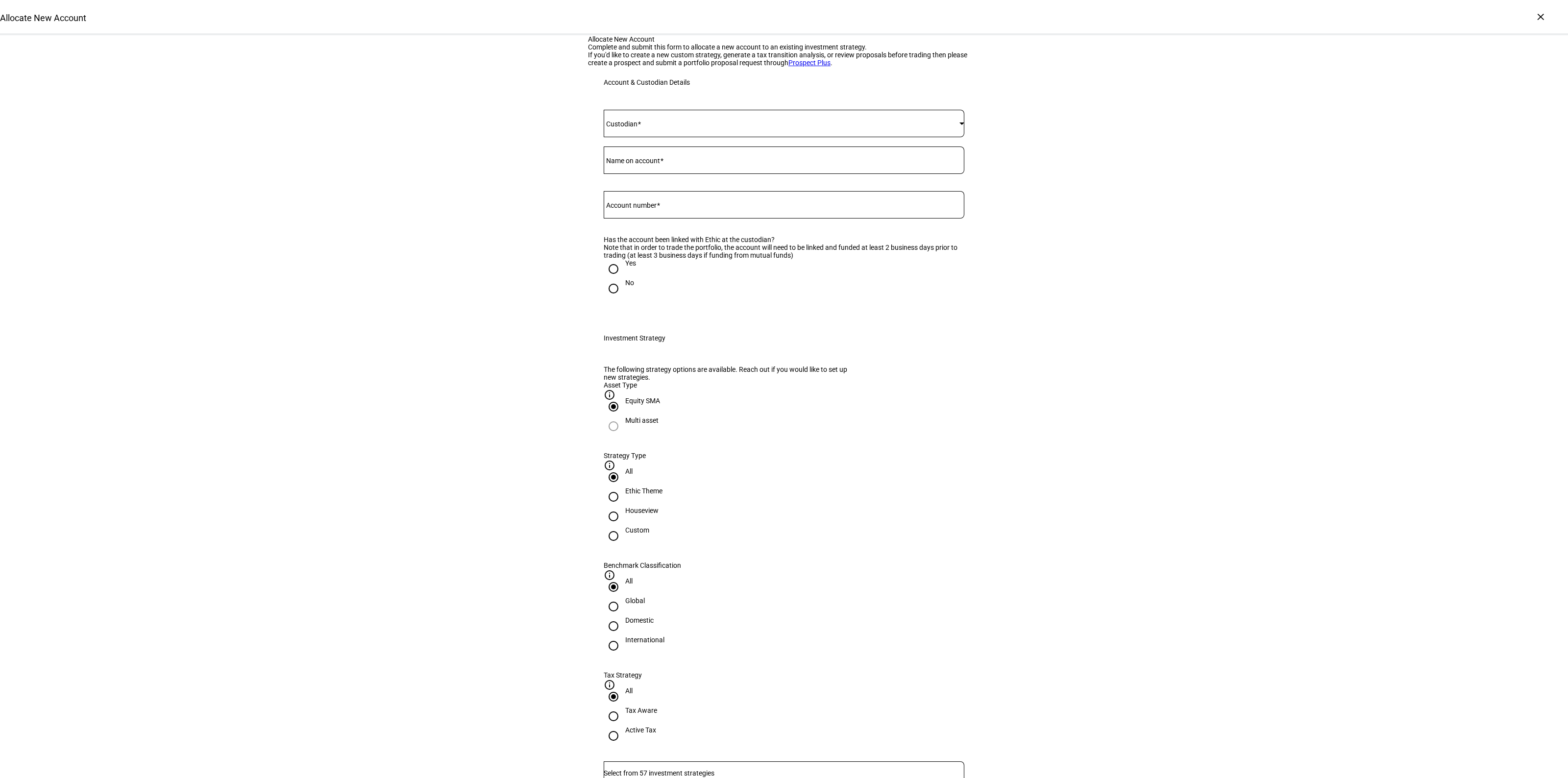
click at [427, 494] on div "Allocate New Account Complete and submit this form to allocate a new account to…" at bounding box center [784, 711] width 1568 height 1352
click at [653, 209] on mat-label "Account number" at bounding box center [631, 205] width 51 height 8
click at [653, 207] on input "Account number" at bounding box center [784, 203] width 360 height 8
paste input "637785153"
type input "637785153"
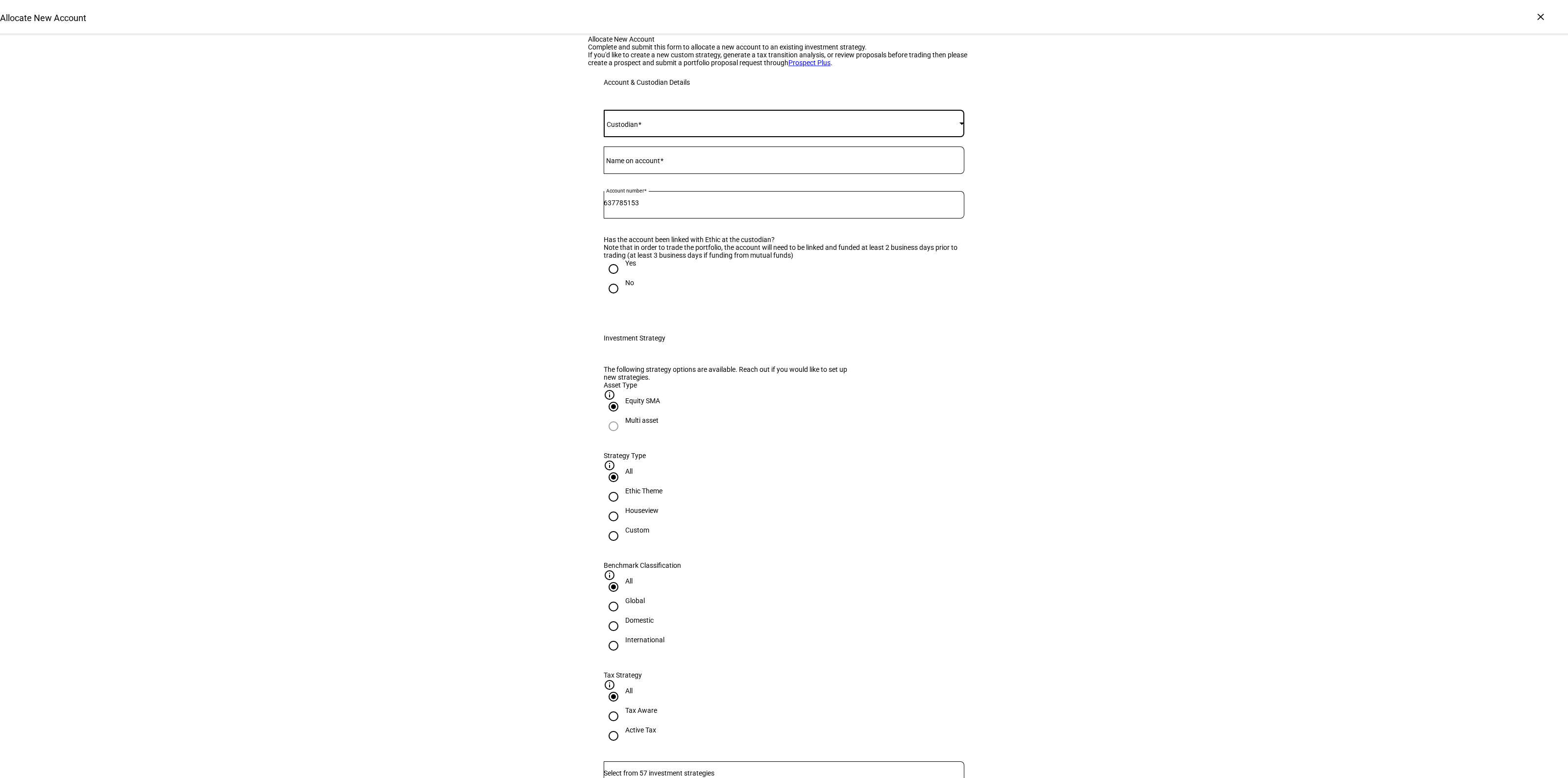
click at [658, 127] on span at bounding box center [782, 123] width 355 height 8
click at [654, 300] on mat-option "Fidelity" at bounding box center [779, 303] width 360 height 24
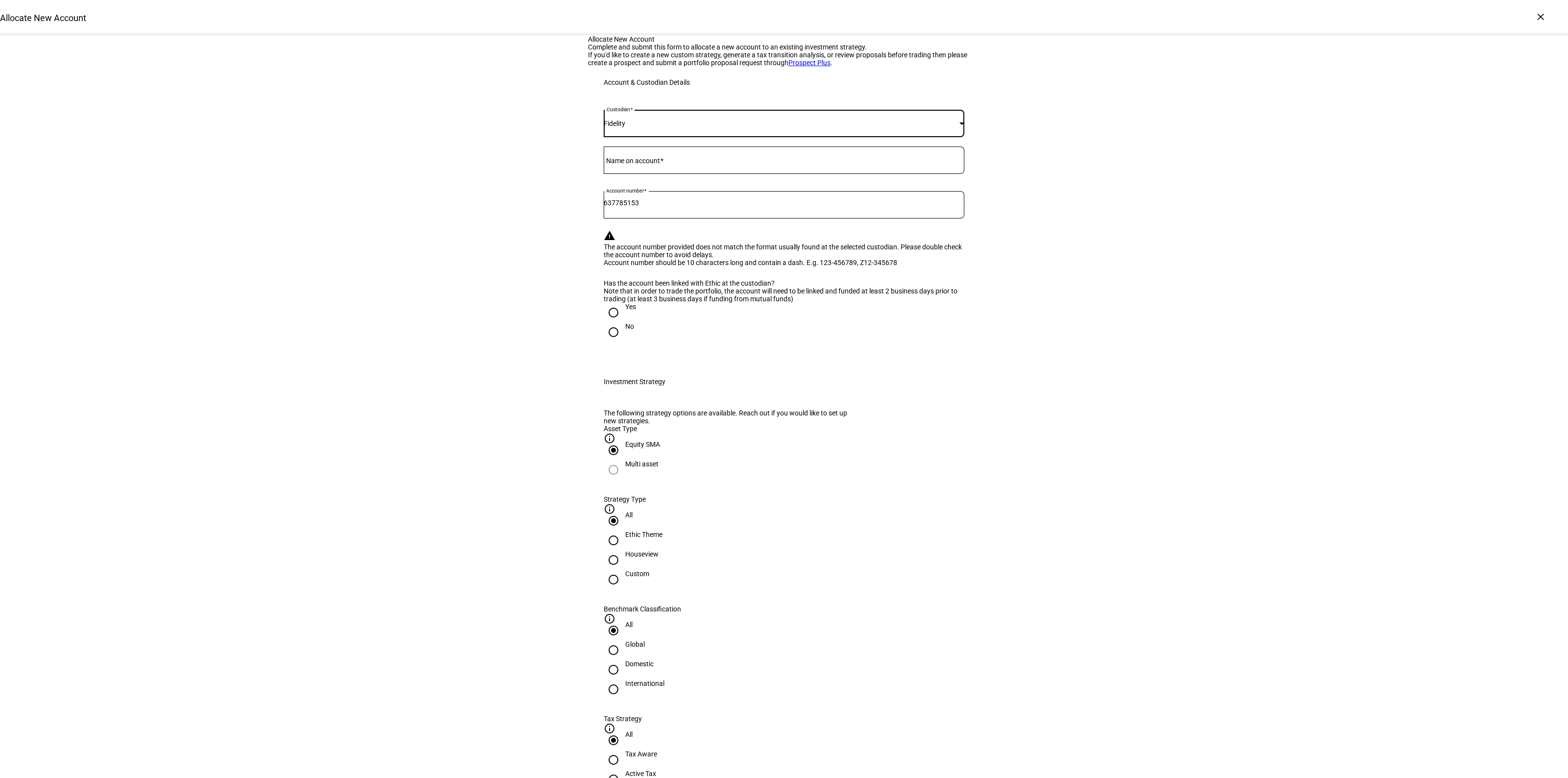
click at [682, 162] on input "Name on account" at bounding box center [784, 158] width 360 height 8
click at [609, 324] on div at bounding box center [614, 312] width 24 height 24
radio input "true"
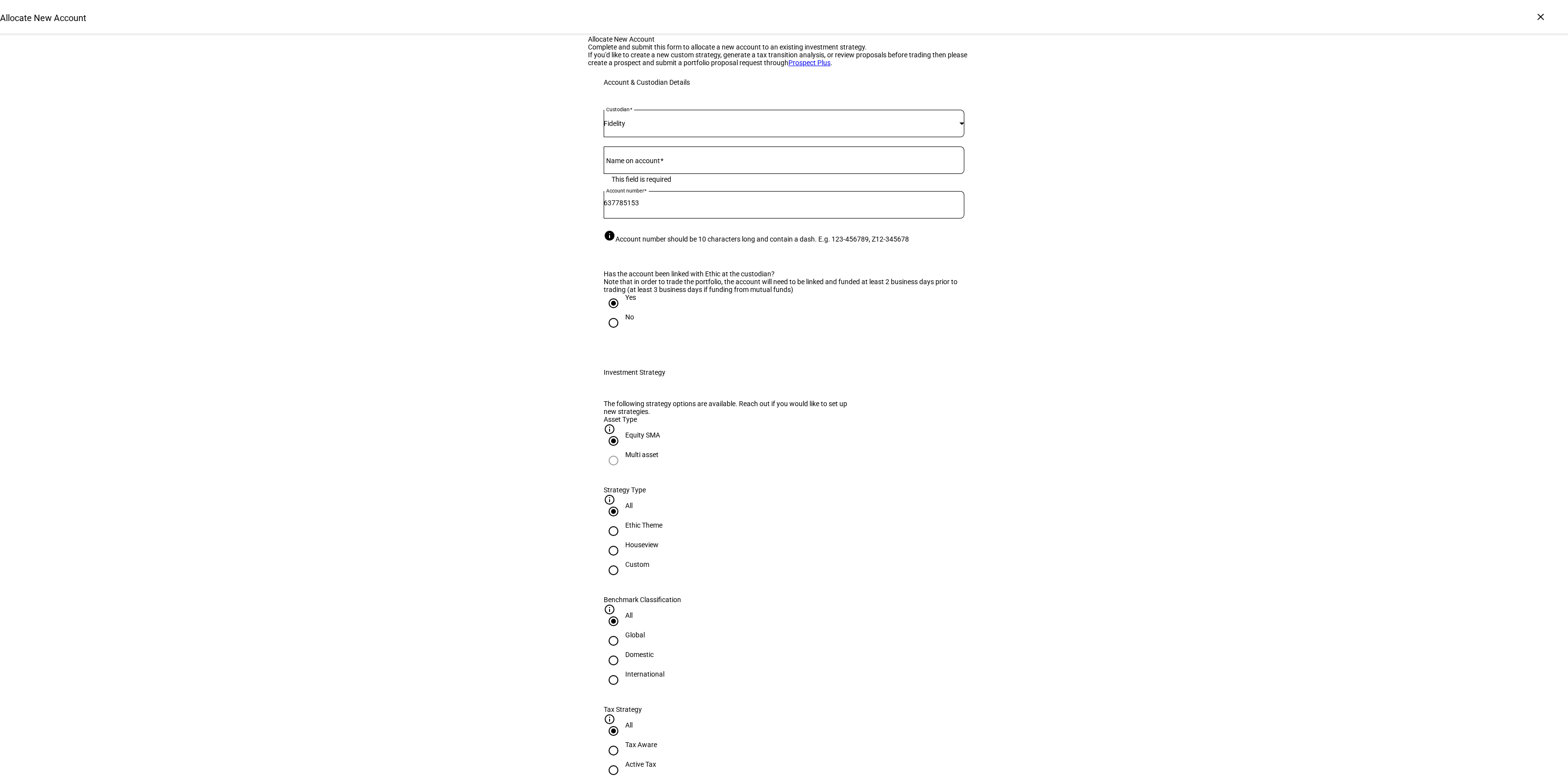
click at [618, 207] on input "637785153" at bounding box center [784, 203] width 360 height 8
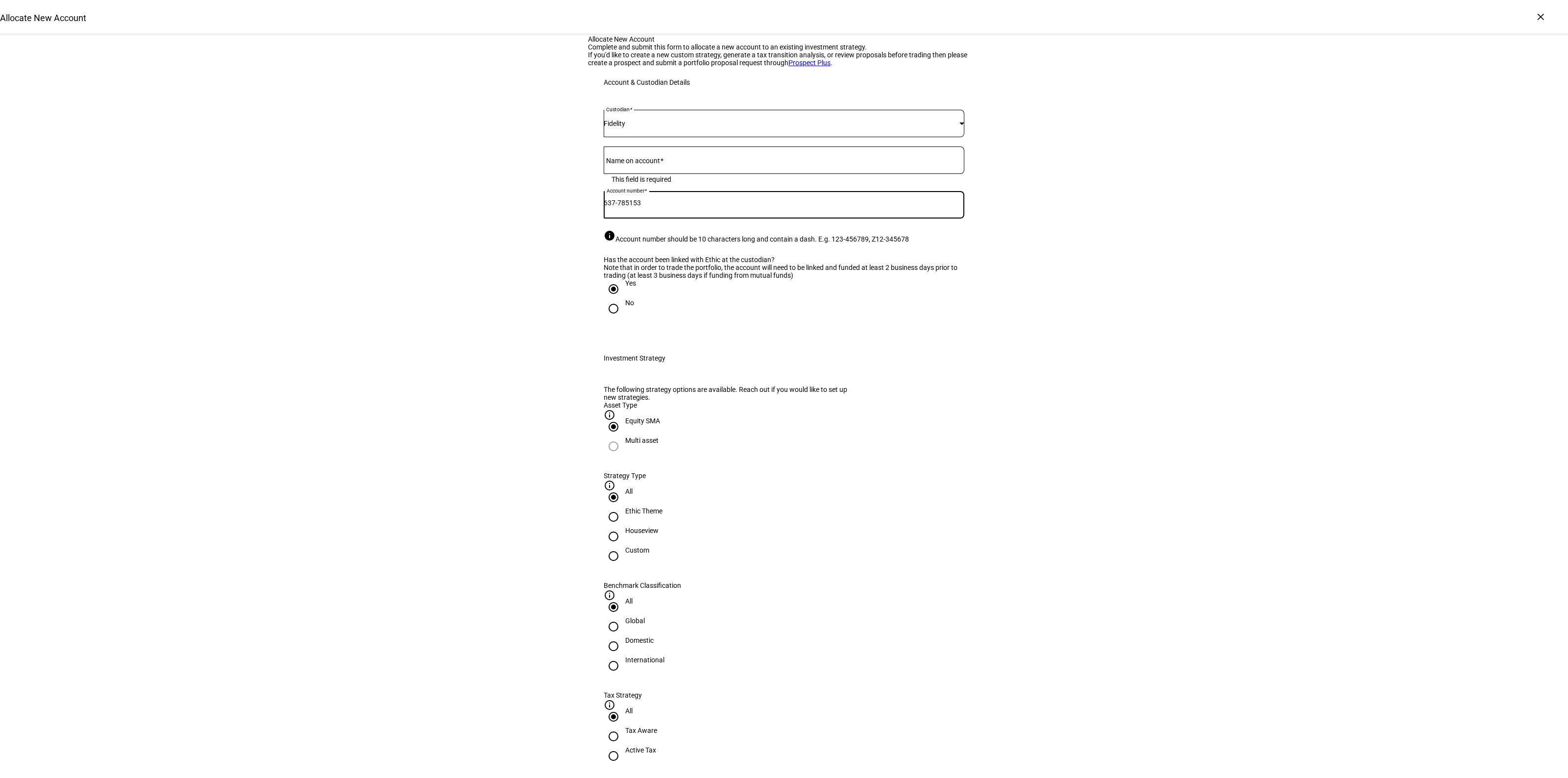
type input "637-785153"
click at [462, 331] on div "Allocate New Account Complete and submit this form to allocate a new account to…" at bounding box center [784, 721] width 1568 height 1372
click at [488, 293] on div "Allocate New Account Complete and submit this form to allocate a new account to…" at bounding box center [784, 721] width 1568 height 1372
click at [659, 534] on div "Houseview" at bounding box center [642, 530] width 33 height 8
click at [623, 547] on input "Houseview" at bounding box center [614, 536] width 19 height 19
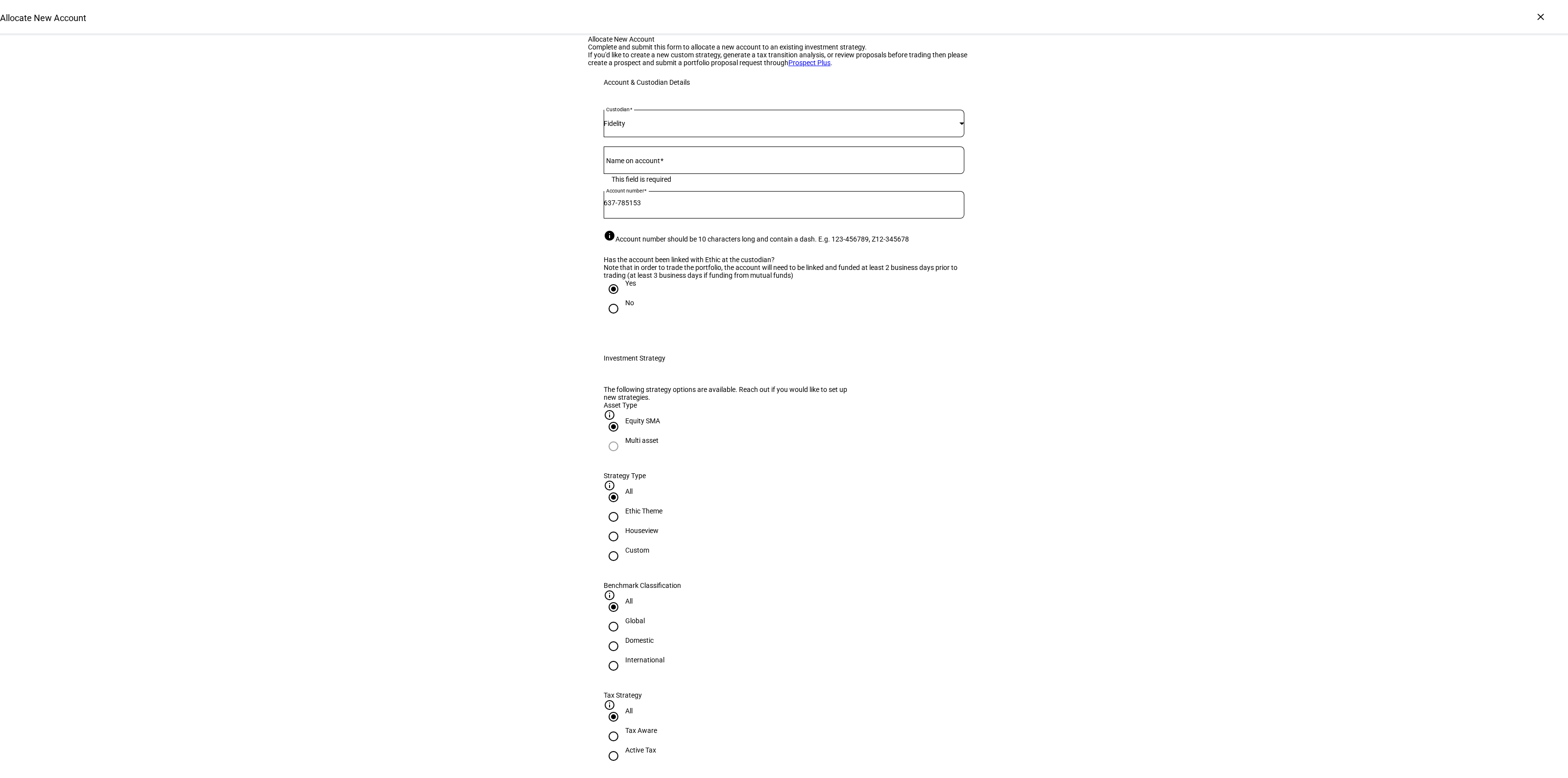
radio input "true"
click at [625, 634] on div at bounding box center [614, 646] width 24 height 24
radio input "false"
radio input "true"
click at [623, 746] on input "Active Tax" at bounding box center [614, 756] width 19 height 19
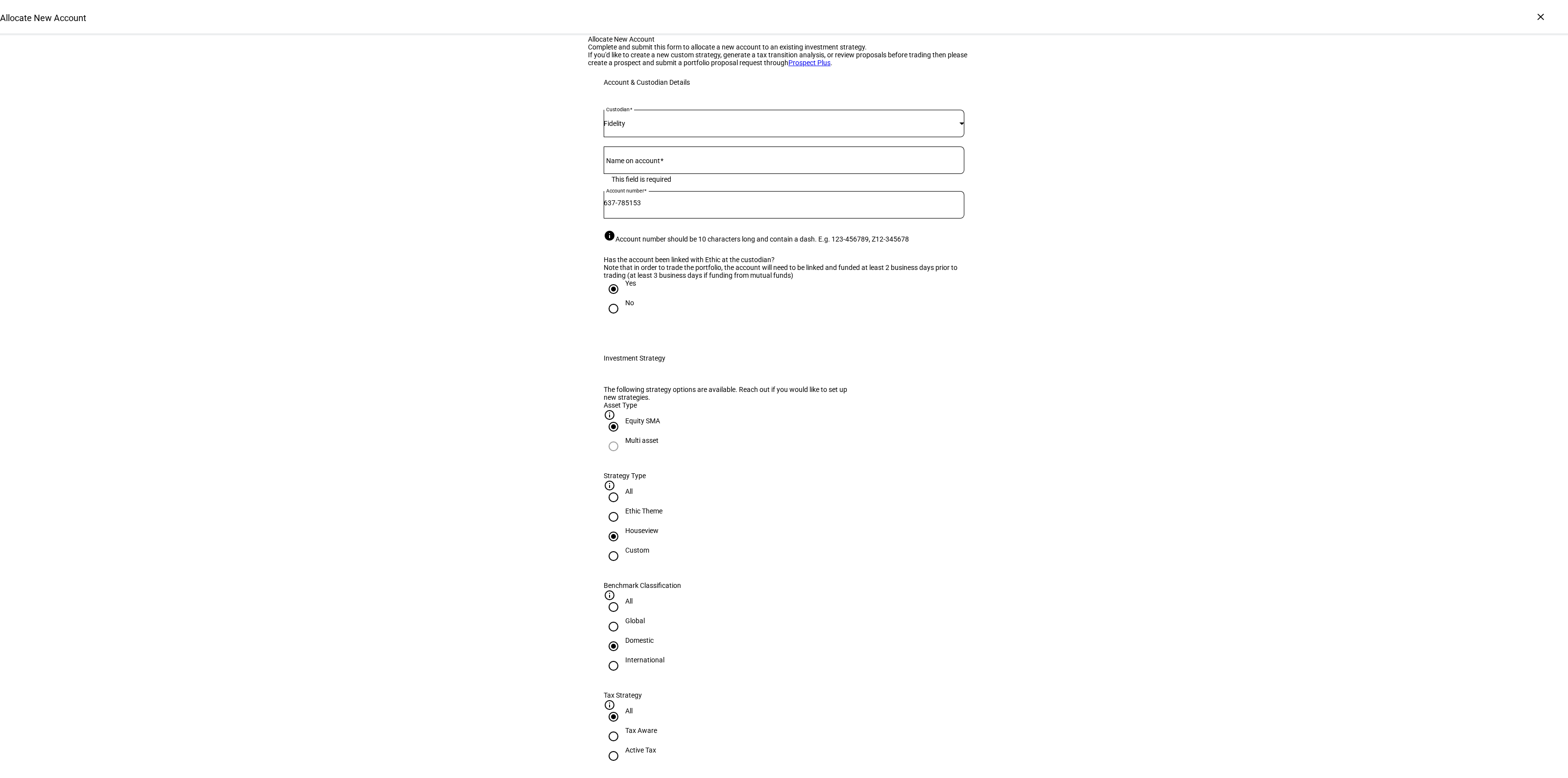
radio input "true"
click at [760, 709] on span "Corient - Active Tax Strategy - High TE - IVV" at bounding box center [684, 707] width 153 height 12
click at [635, 174] on div at bounding box center [784, 160] width 360 height 27
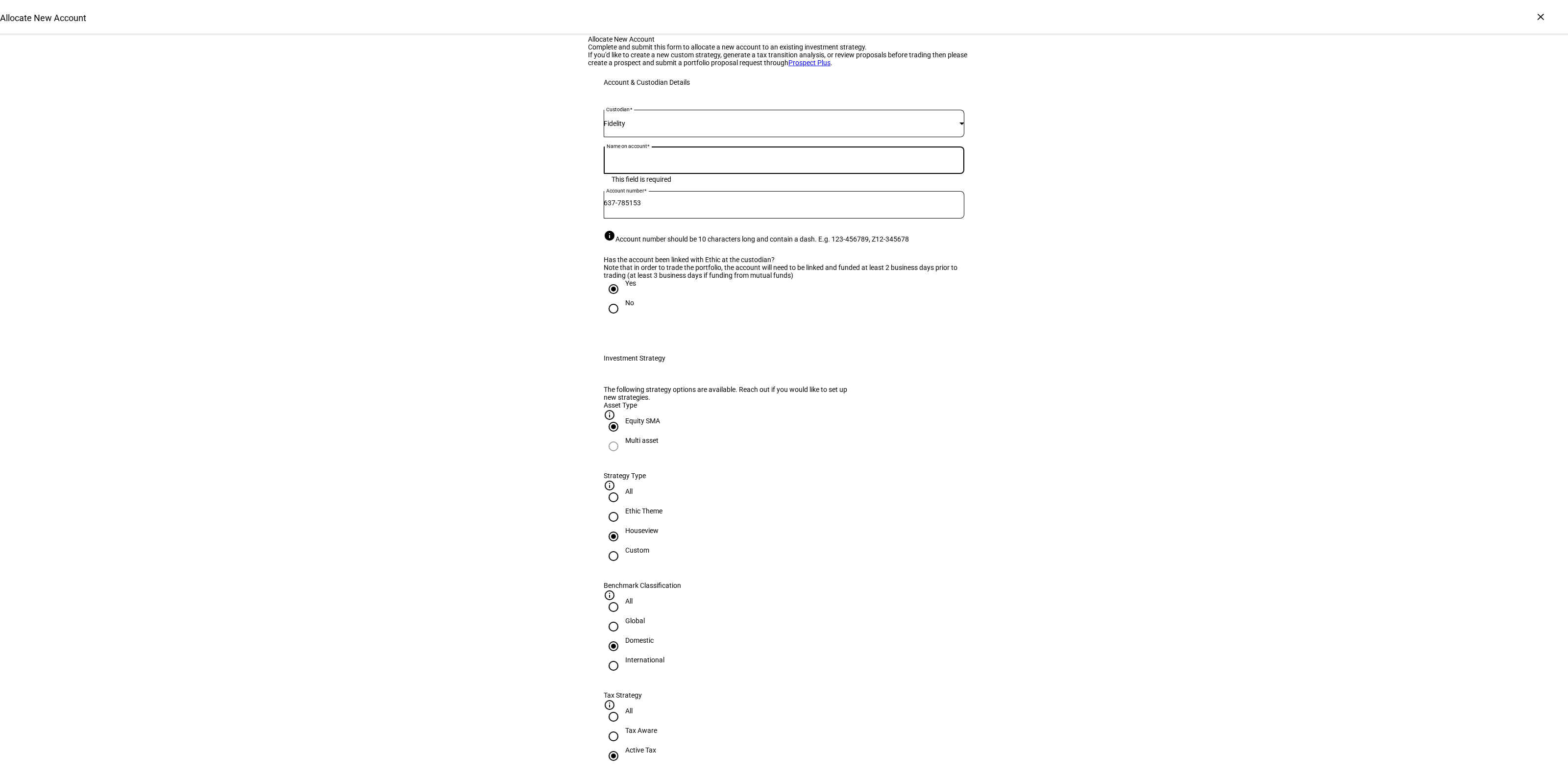
paste input "[PERSON_NAME] RVOC TRUST"
click at [765, 174] on div "[PERSON_NAME] RVOC TRUST" at bounding box center [784, 160] width 360 height 27
paste input "U/A AA"
type input "[PERSON_NAME] RVOC TRUST U/A AA"
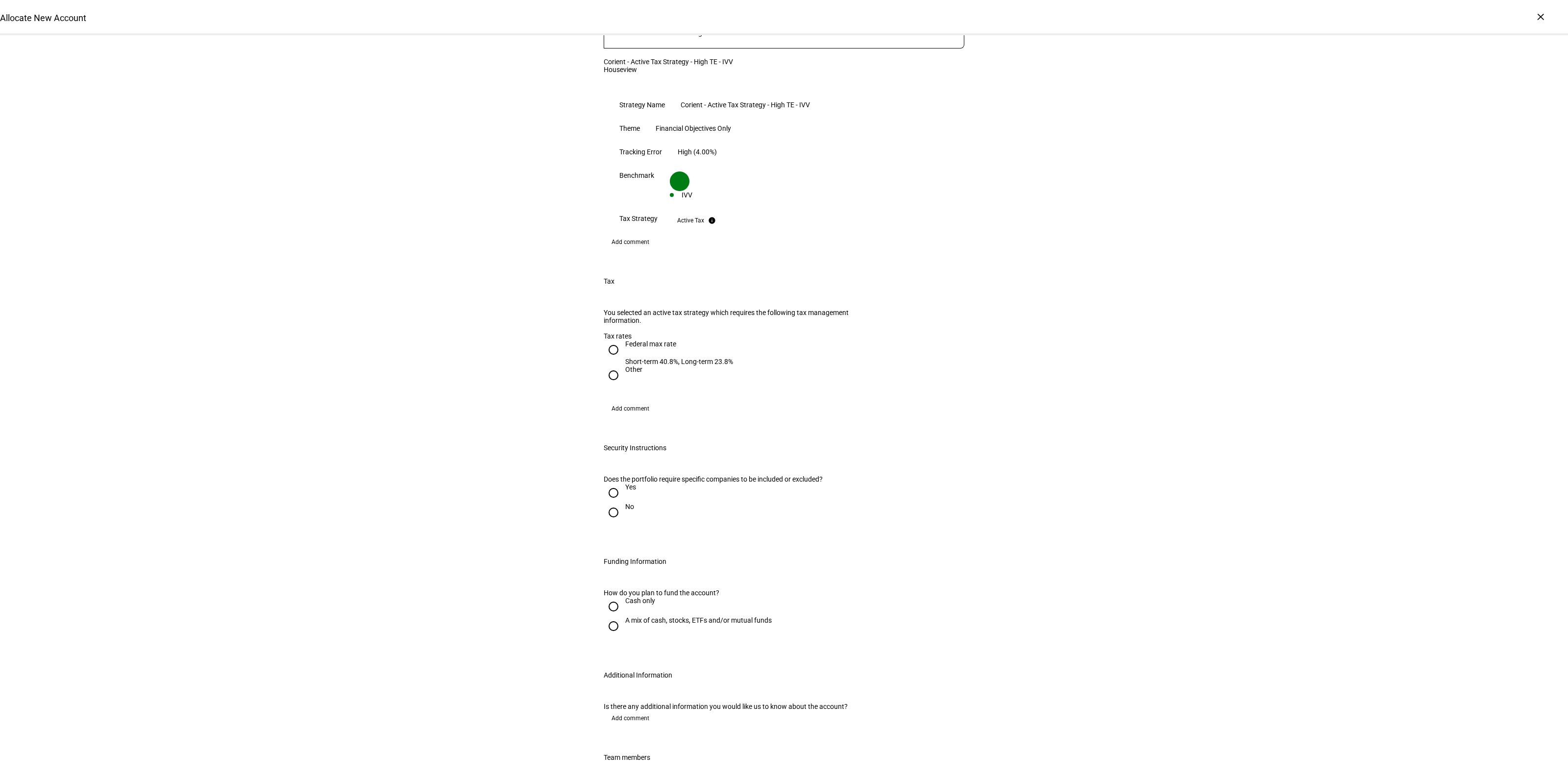
scroll to position [858, 0]
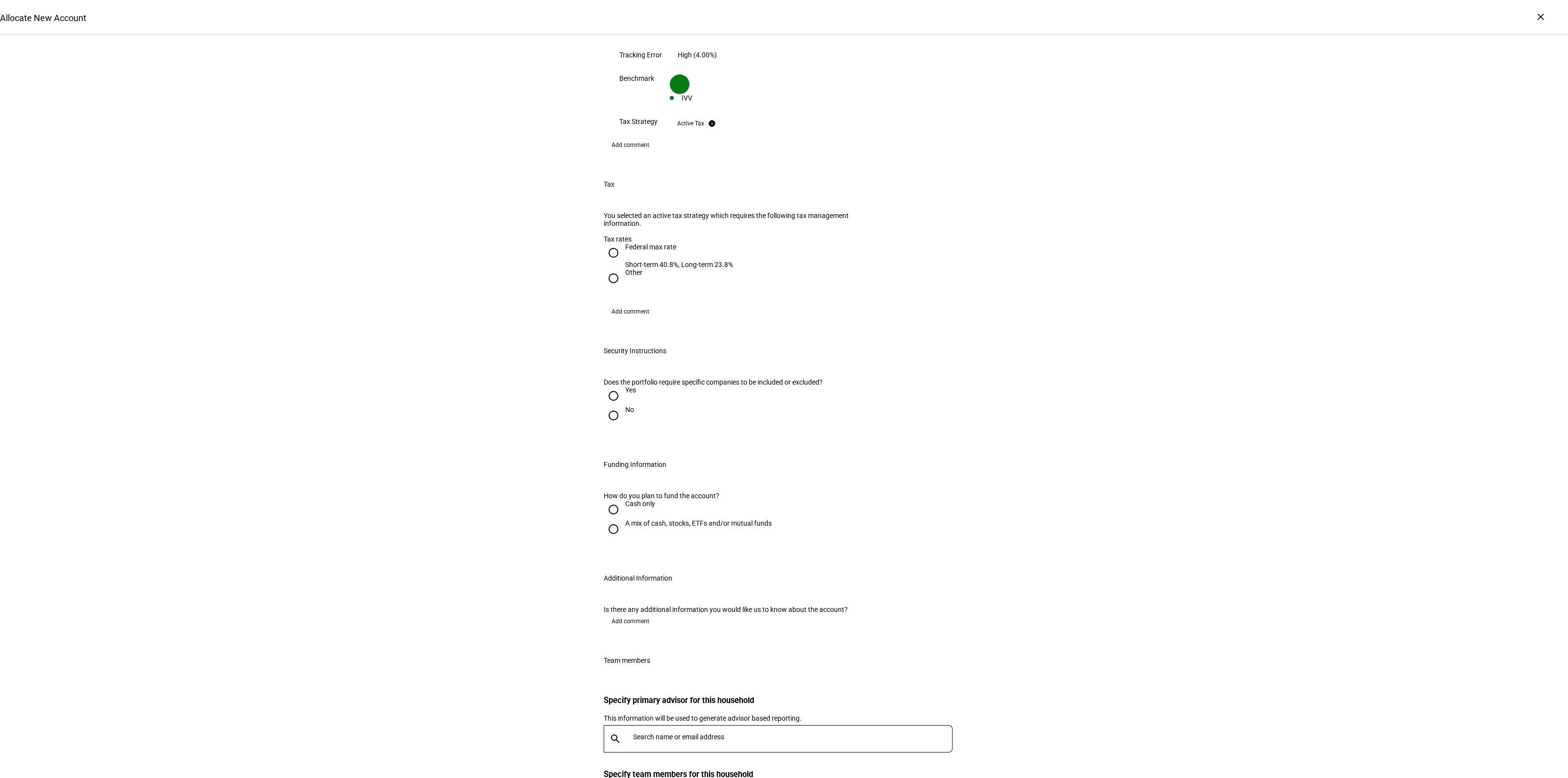
click at [625, 243] on div "Federal max rate" at bounding box center [679, 247] width 108 height 8
click at [622, 243] on input "Federal max rate Short-term 40.8%, Long-term 23.8%" at bounding box center [614, 253] width 19 height 19
radio input "true"
drag, startPoint x: 619, startPoint y: 368, endPoint x: 603, endPoint y: 384, distance: 22.6
click at [619, 404] on div at bounding box center [614, 415] width 24 height 24
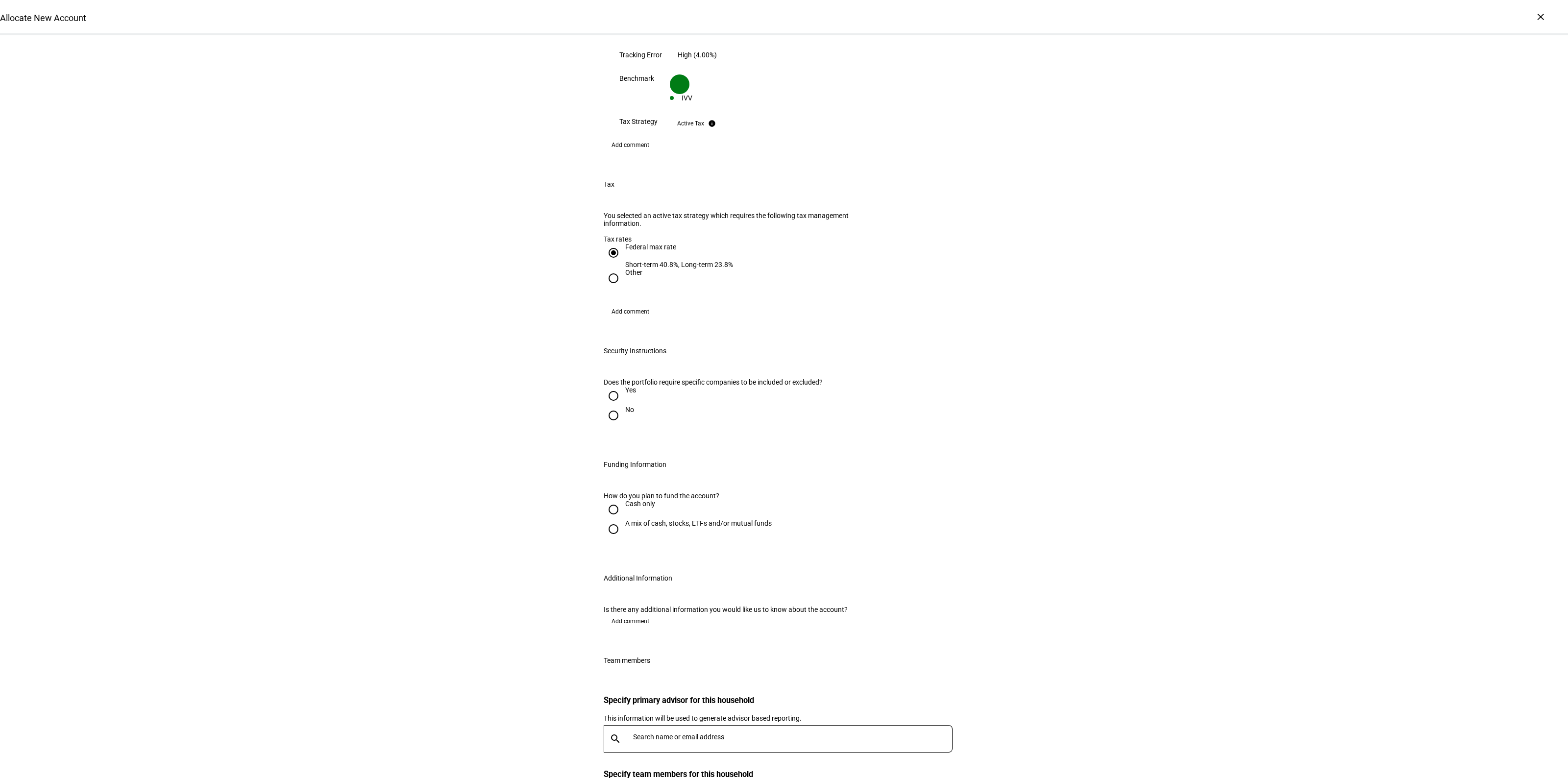
radio input "true"
click at [549, 432] on div "Allocate New Account Complete and submit this form to allocate a new account to…" at bounding box center [784, 35] width 1568 height 1715
click at [634, 519] on div "A mix of cash, stocks, ETFs and/or mutual funds" at bounding box center [698, 523] width 147 height 8
click at [623, 519] on input "A mix of cash, stocks, ETFs and/or mutual funds" at bounding box center [614, 529] width 19 height 19
radio input "true"
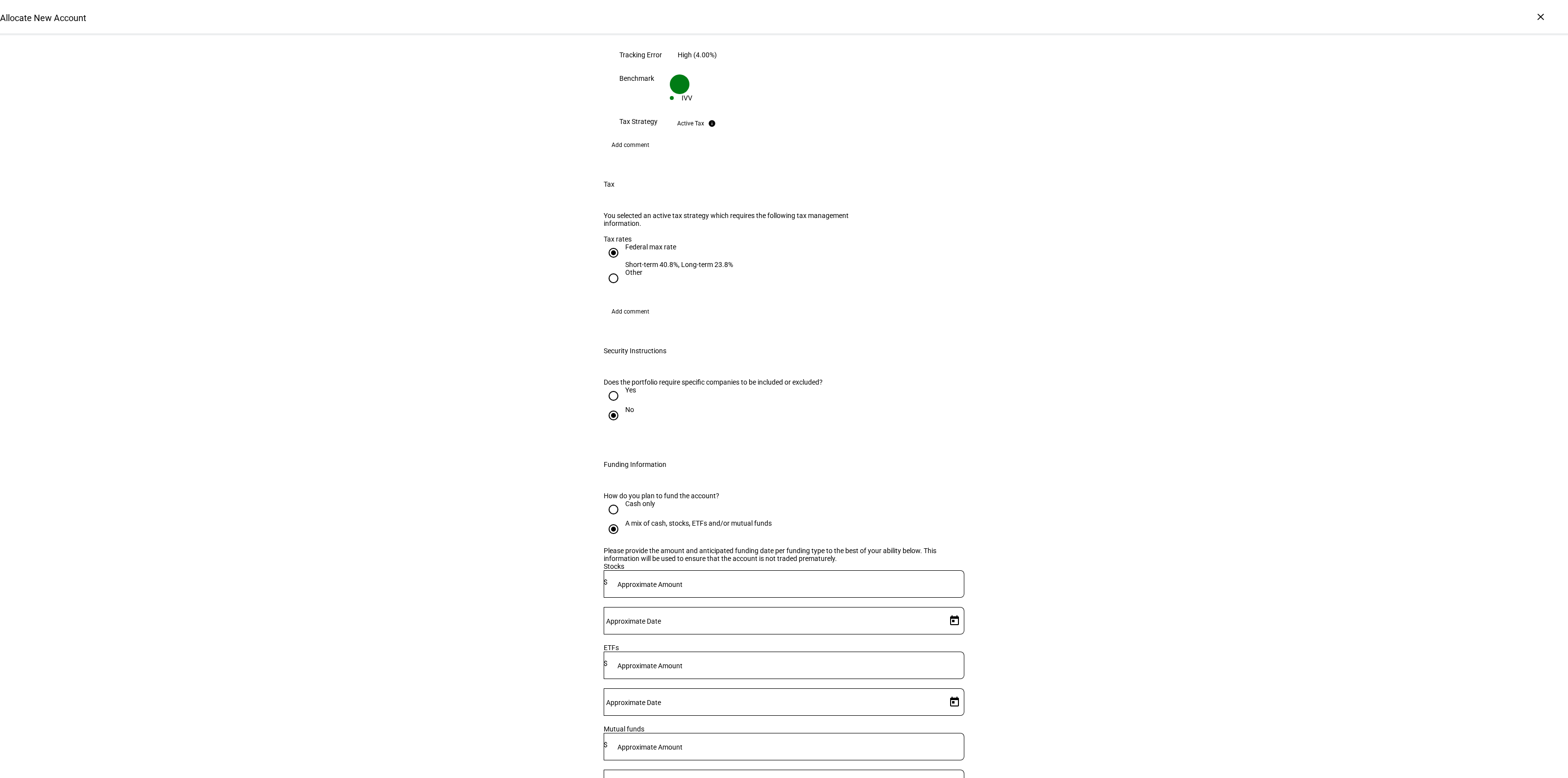
click at [752, 570] on div at bounding box center [786, 584] width 357 height 27
type input "1,800,000"
click at [945, 609] on span "Open calendar" at bounding box center [954, 621] width 24 height 24
click at [868, 712] on span "15" at bounding box center [869, 706] width 18 height 18
type input "[DATE]"
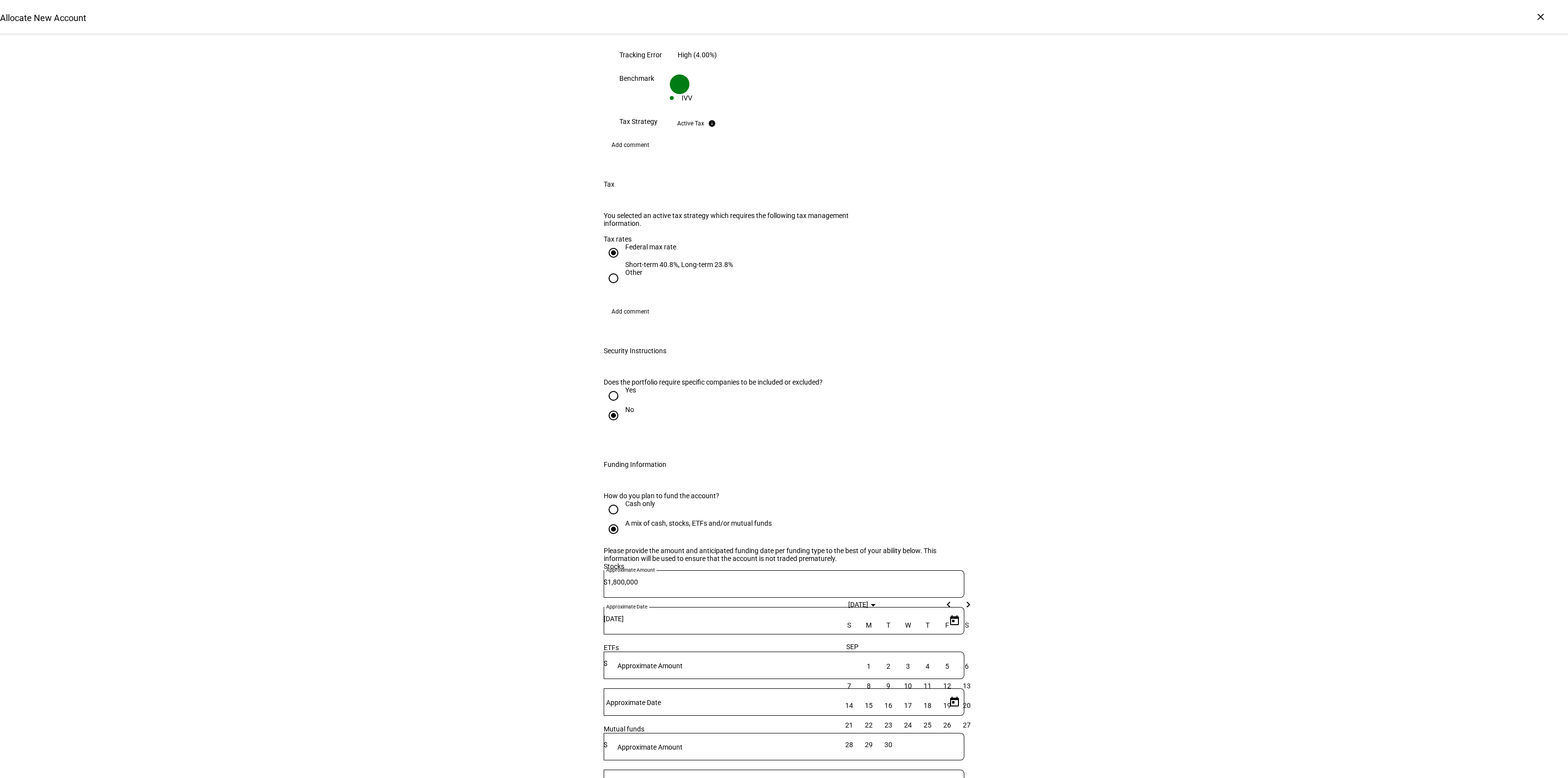
click at [1215, 530] on div "Allocate New Account Complete and submit this form to allocate a new account to…" at bounding box center [784, 214] width 1568 height 2072
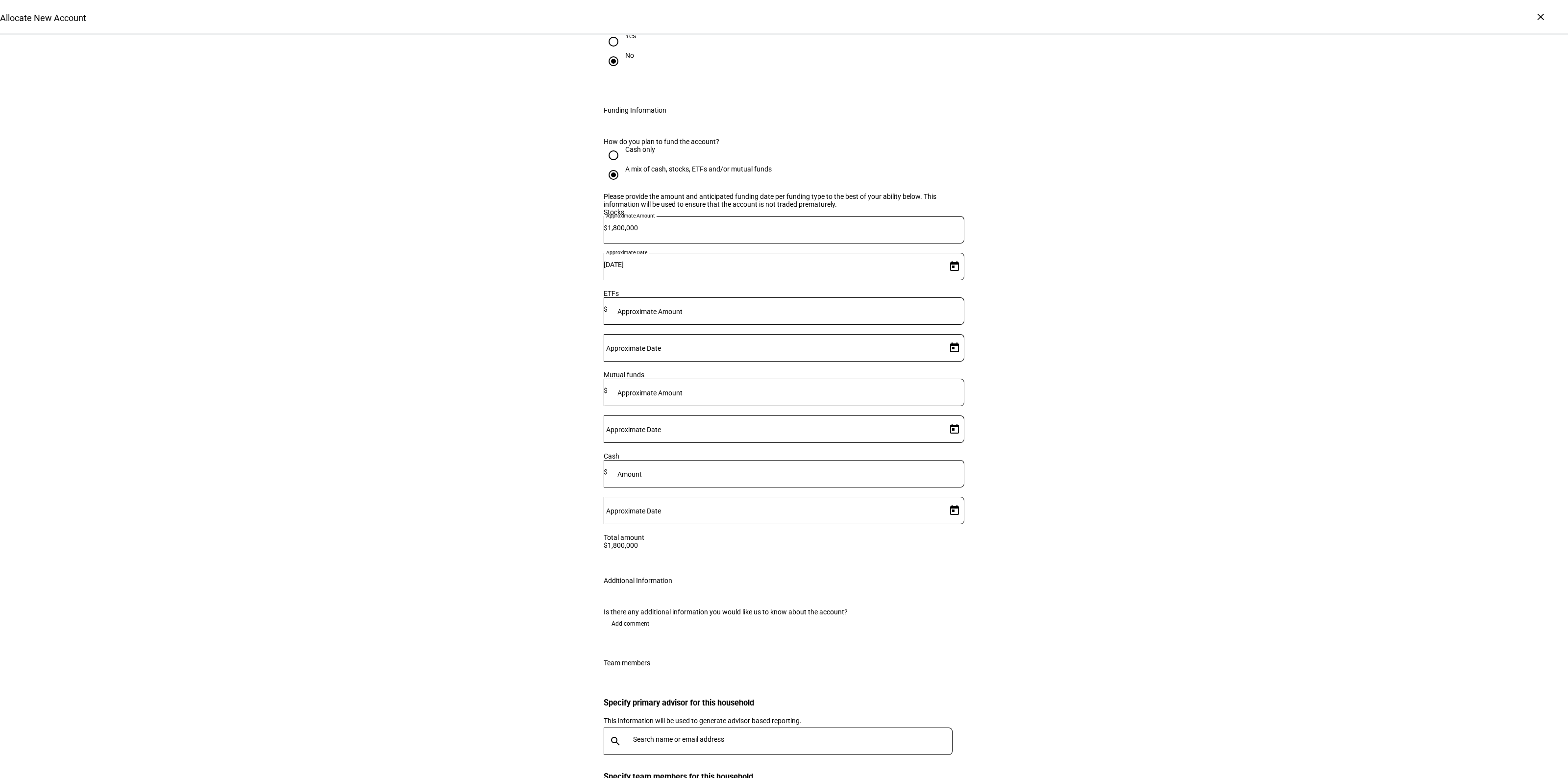
scroll to position [1245, 0]
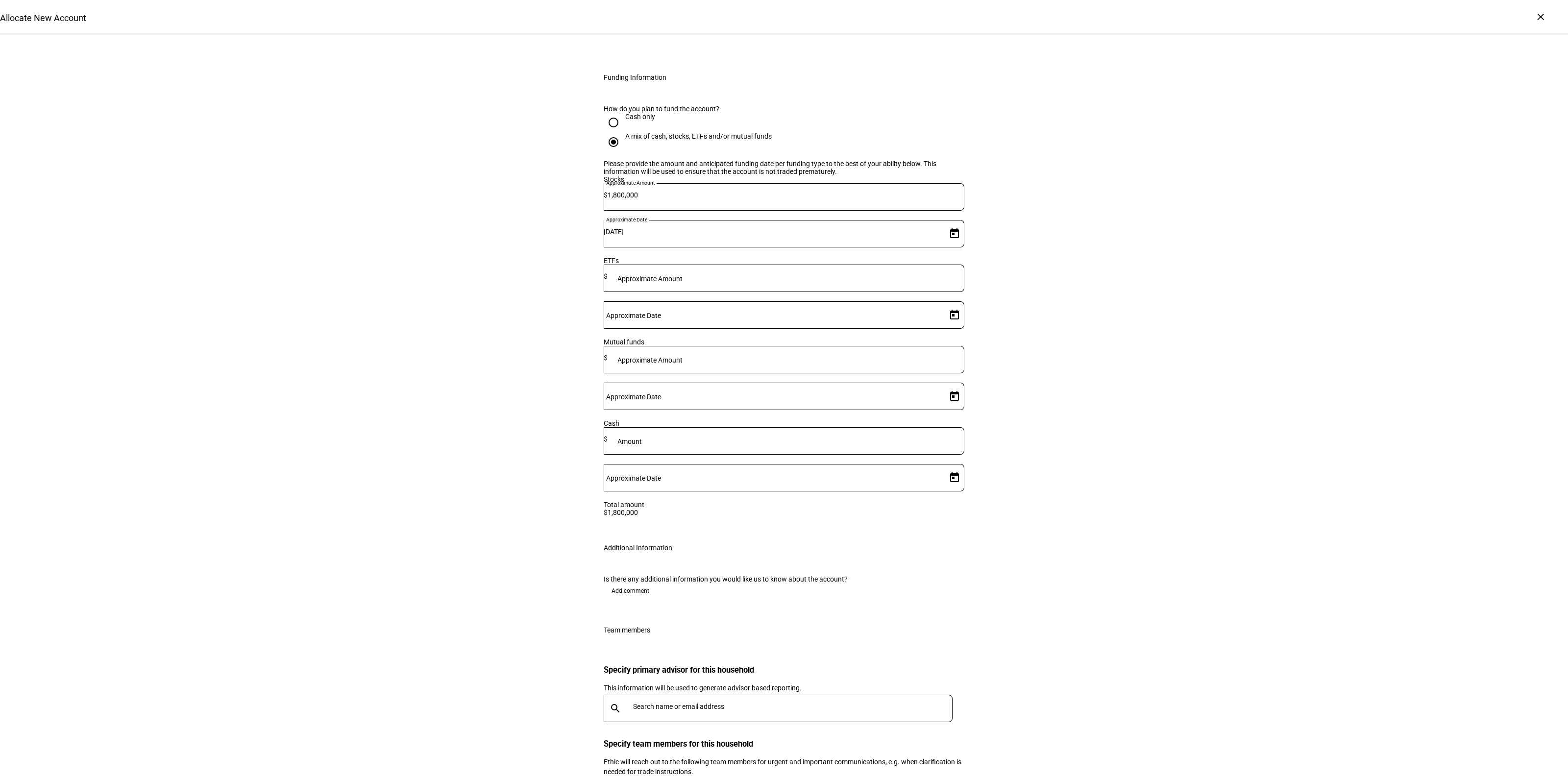
drag, startPoint x: 618, startPoint y: 424, endPoint x: 646, endPoint y: 436, distance: 30.5
click at [619, 564] on div "Is there any additional information you would like us to know about the account…" at bounding box center [784, 589] width 392 height 51
click at [633, 583] on span "Add comment" at bounding box center [631, 591] width 38 height 16
click at [660, 607] on textarea at bounding box center [784, 625] width 360 height 35
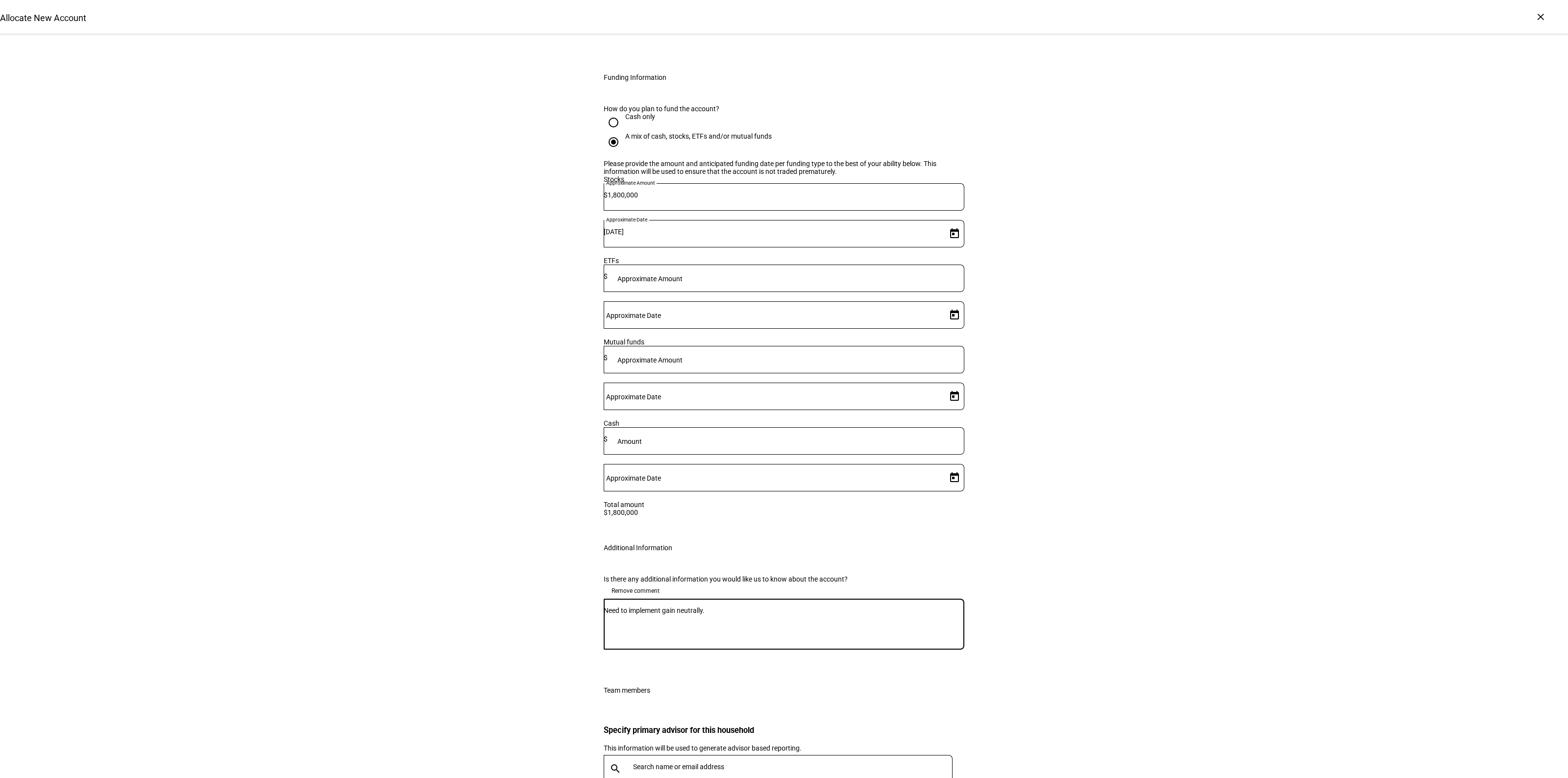
type textarea "Need to implement gain neutrally."
click at [706, 755] on div at bounding box center [791, 769] width 323 height 27
type input "bil"
drag, startPoint x: 734, startPoint y: 662, endPoint x: 1050, endPoint y: 596, distance: 322.8
click at [733, 662] on mat-option "BB [PERSON_NAME] [PERSON_NAME][EMAIL_ADDRESS][PERSON_NAME][DOMAIN_NAME]" at bounding box center [774, 664] width 348 height 32
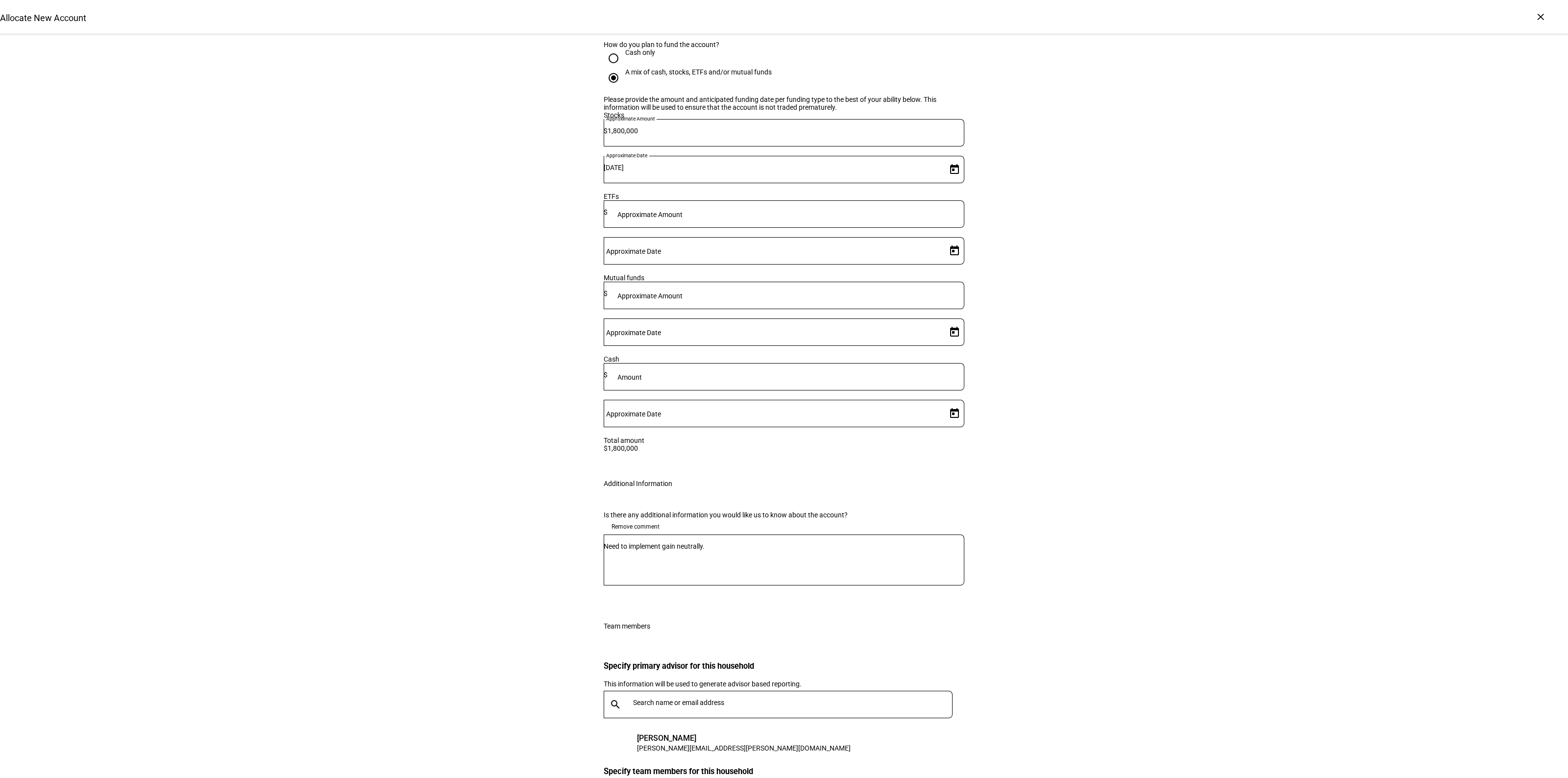
scroll to position [1336, 0]
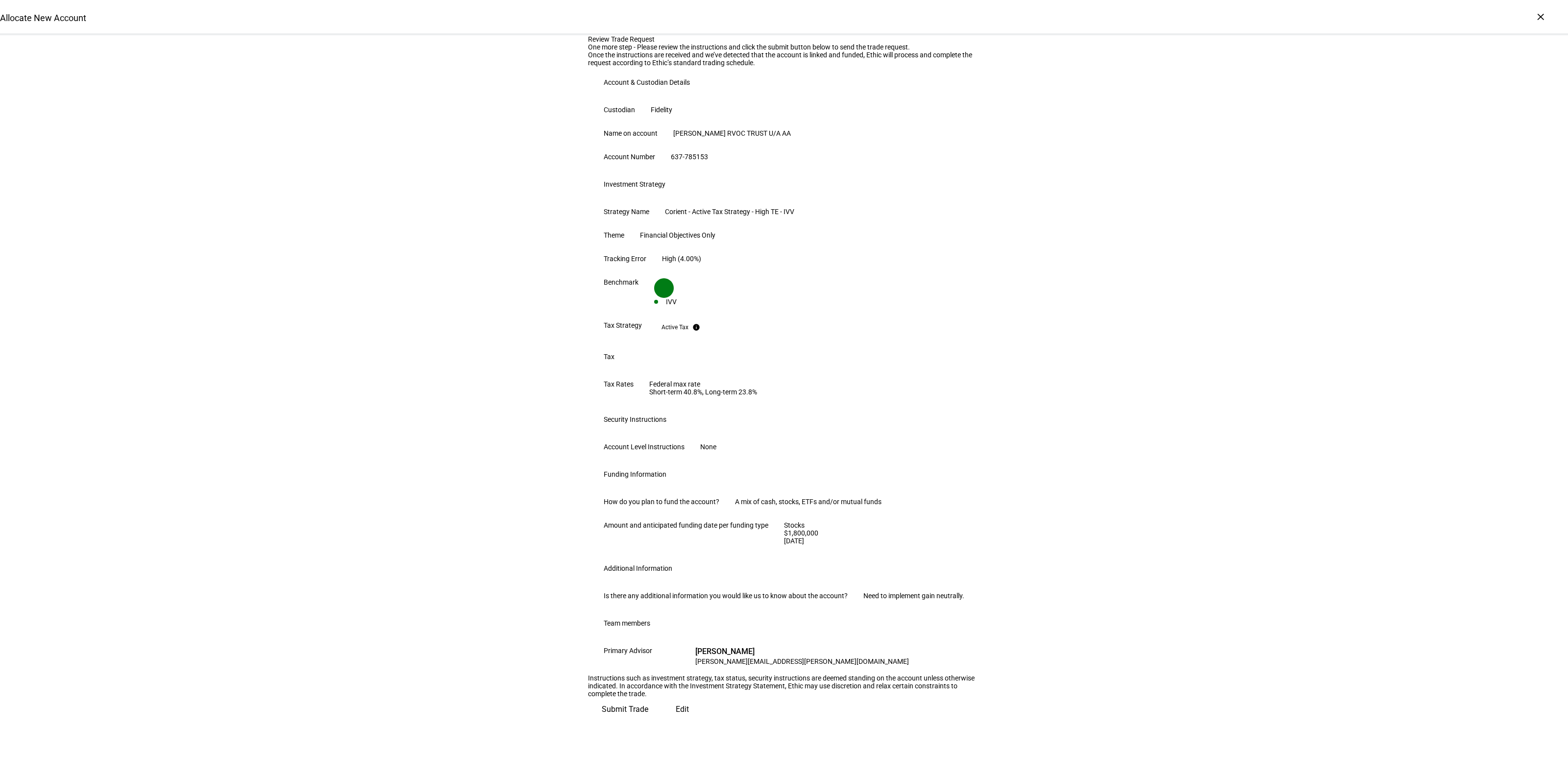
scroll to position [230, 0]
click at [648, 721] on span "Submit Trade" at bounding box center [625, 709] width 46 height 24
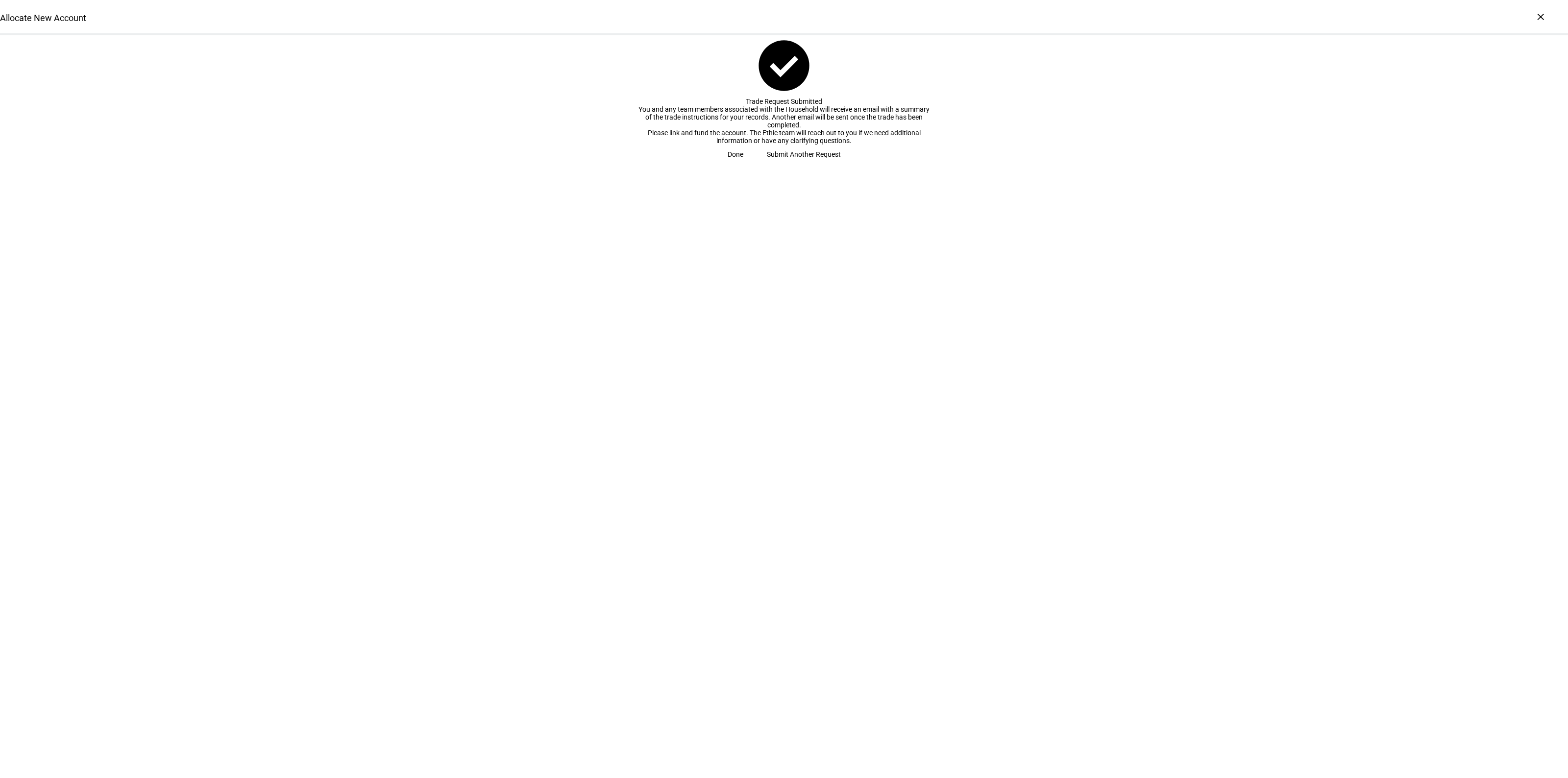
click at [755, 164] on span at bounding box center [735, 154] width 39 height 19
